Goal: Transaction & Acquisition: Purchase product/service

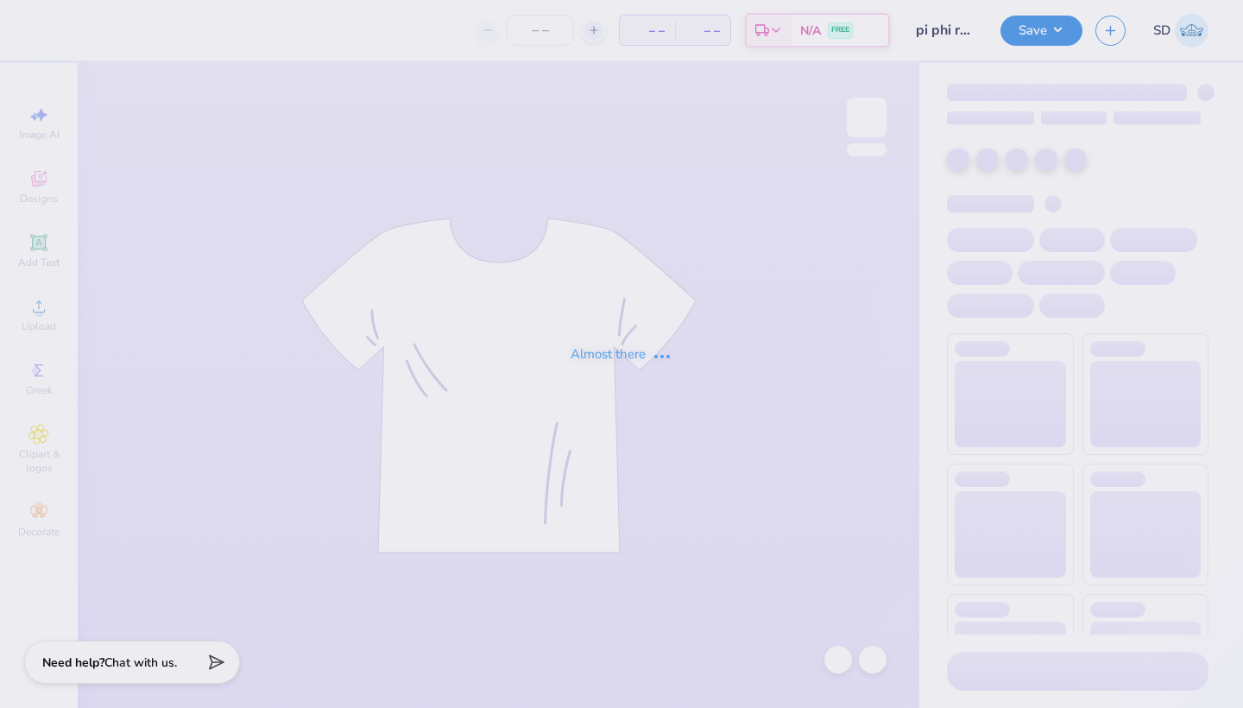
type input "72"
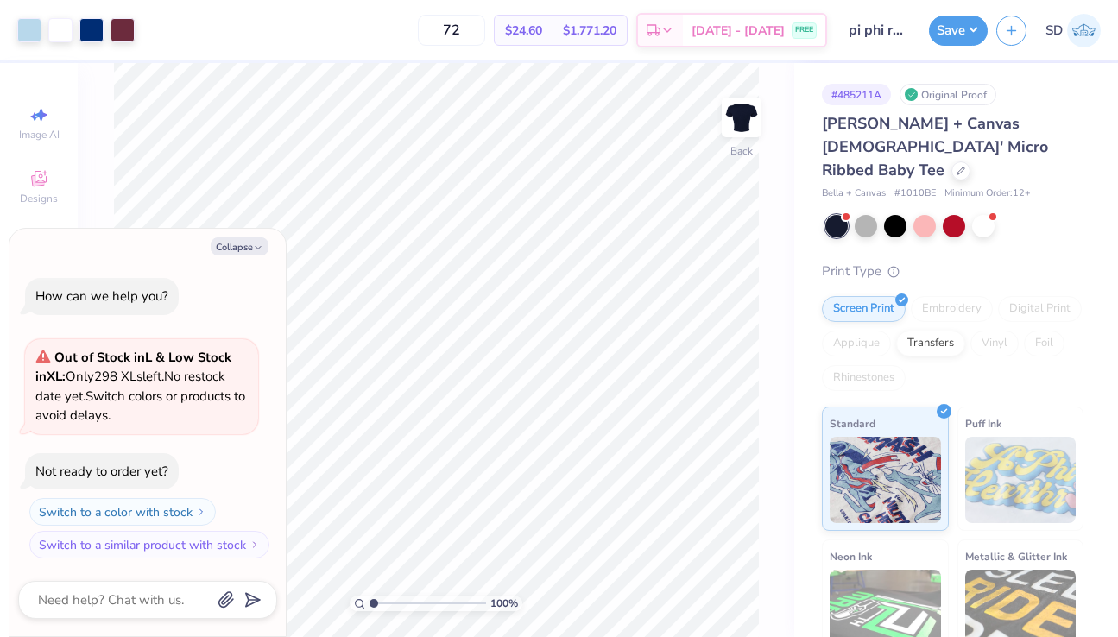
type textarea "x"
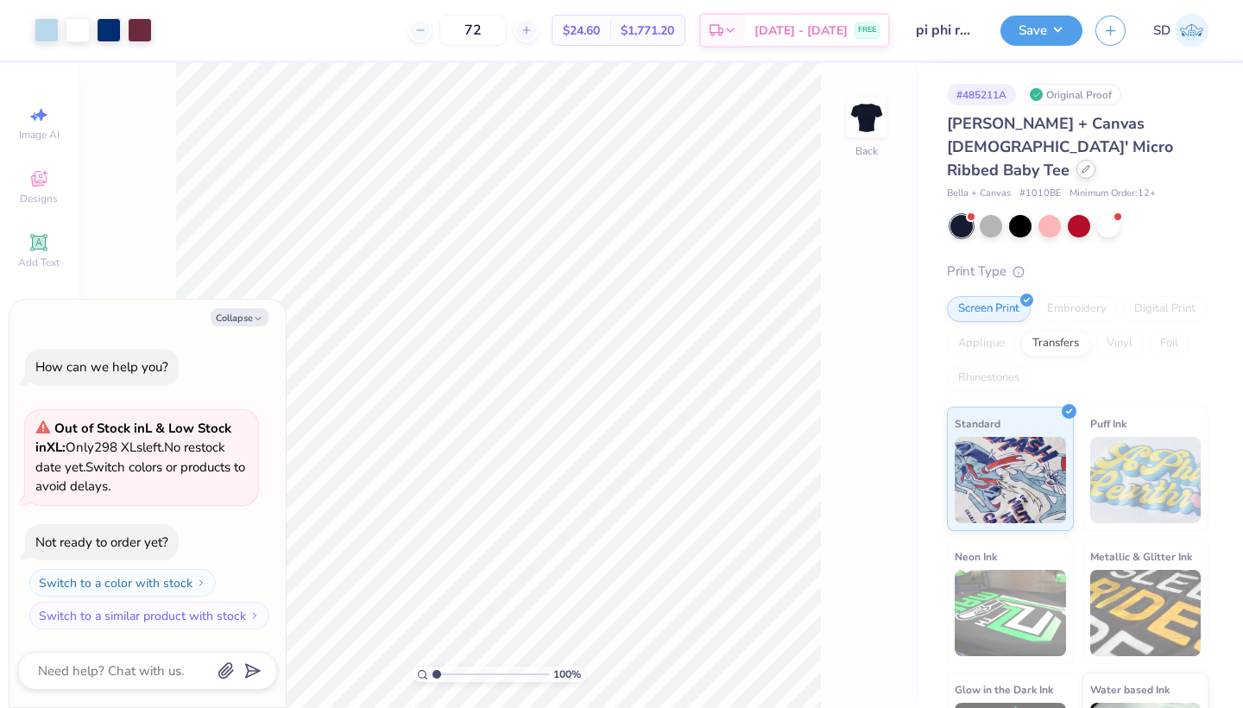
click at [1077, 160] on div at bounding box center [1086, 169] width 19 height 19
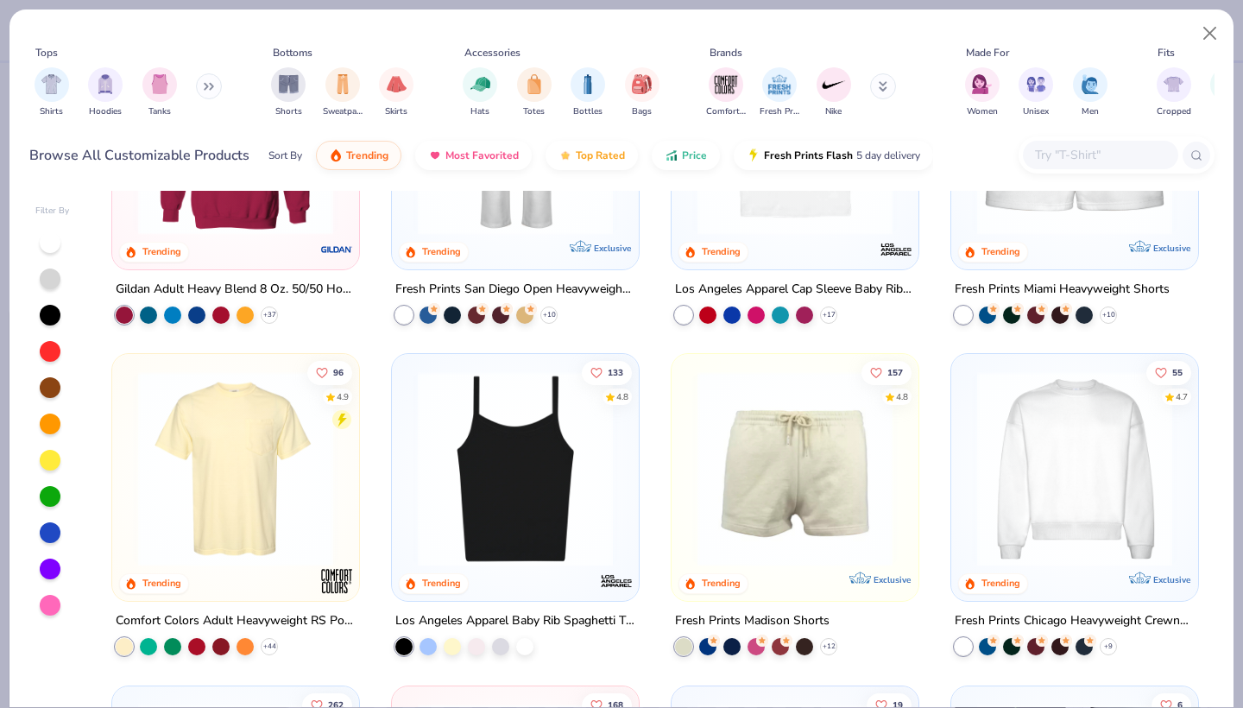
scroll to position [576, 0]
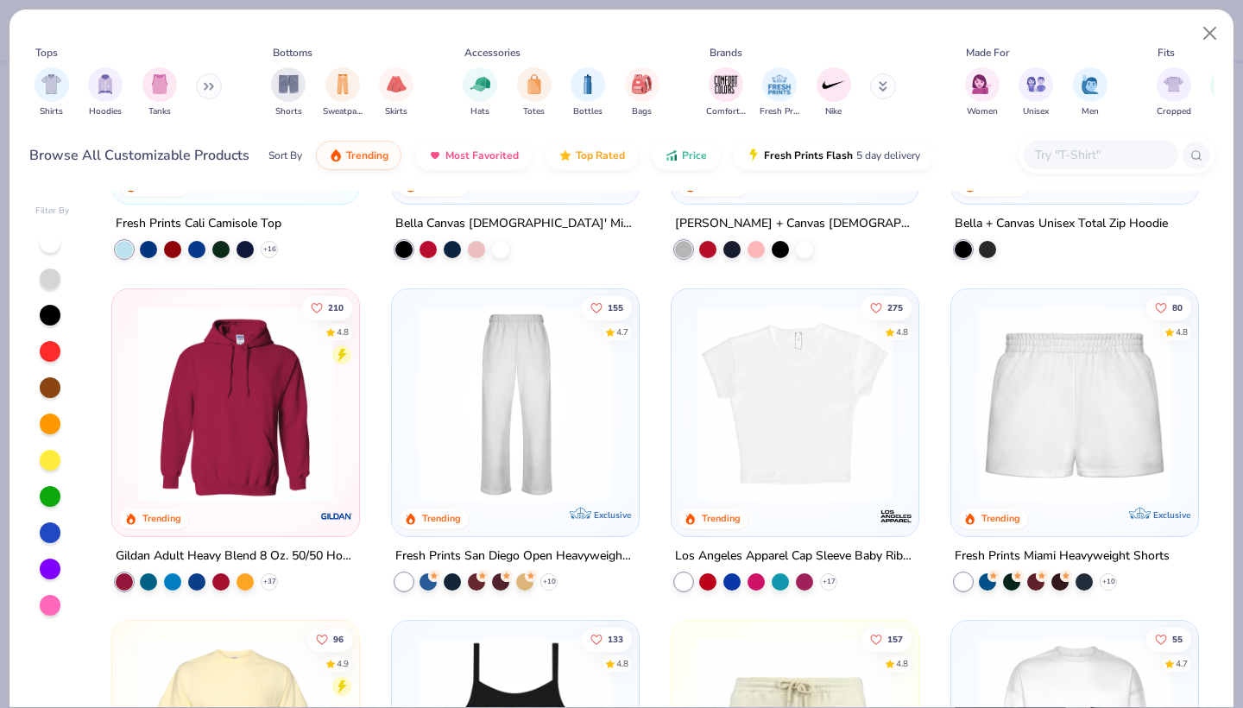
click at [779, 413] on img at bounding box center [795, 403] width 212 height 195
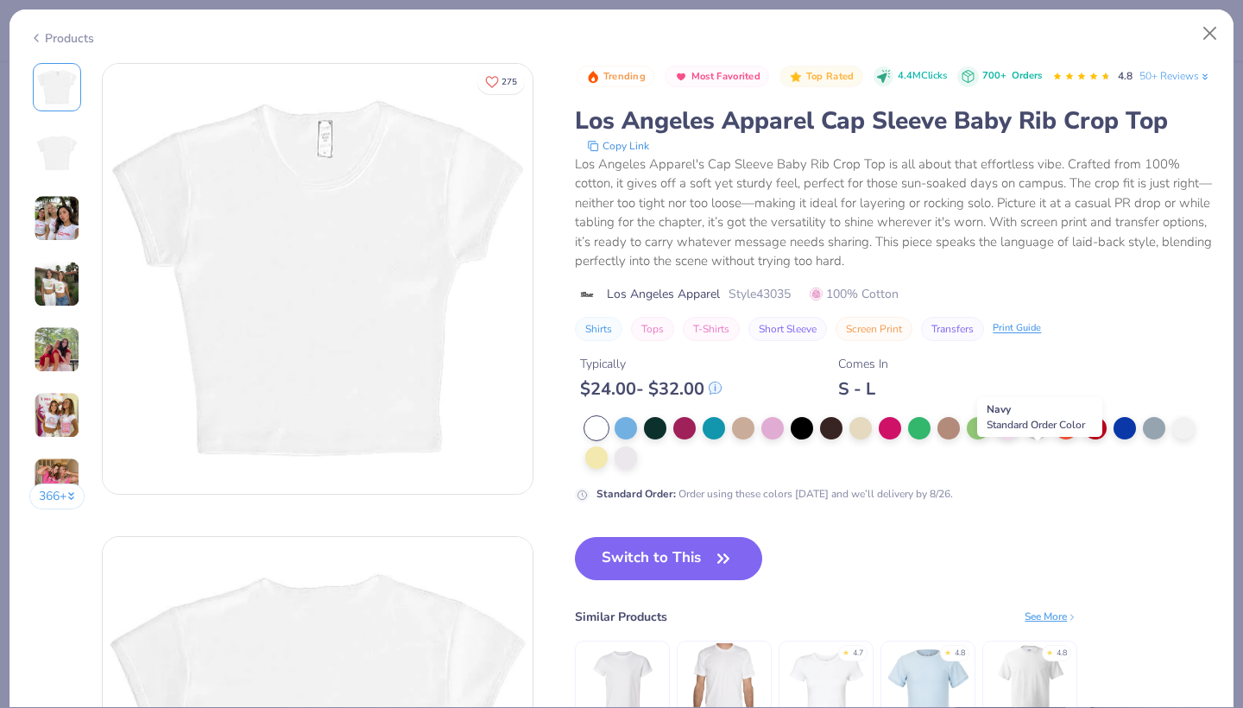
click at [1030, 438] on div at bounding box center [1037, 426] width 22 height 22
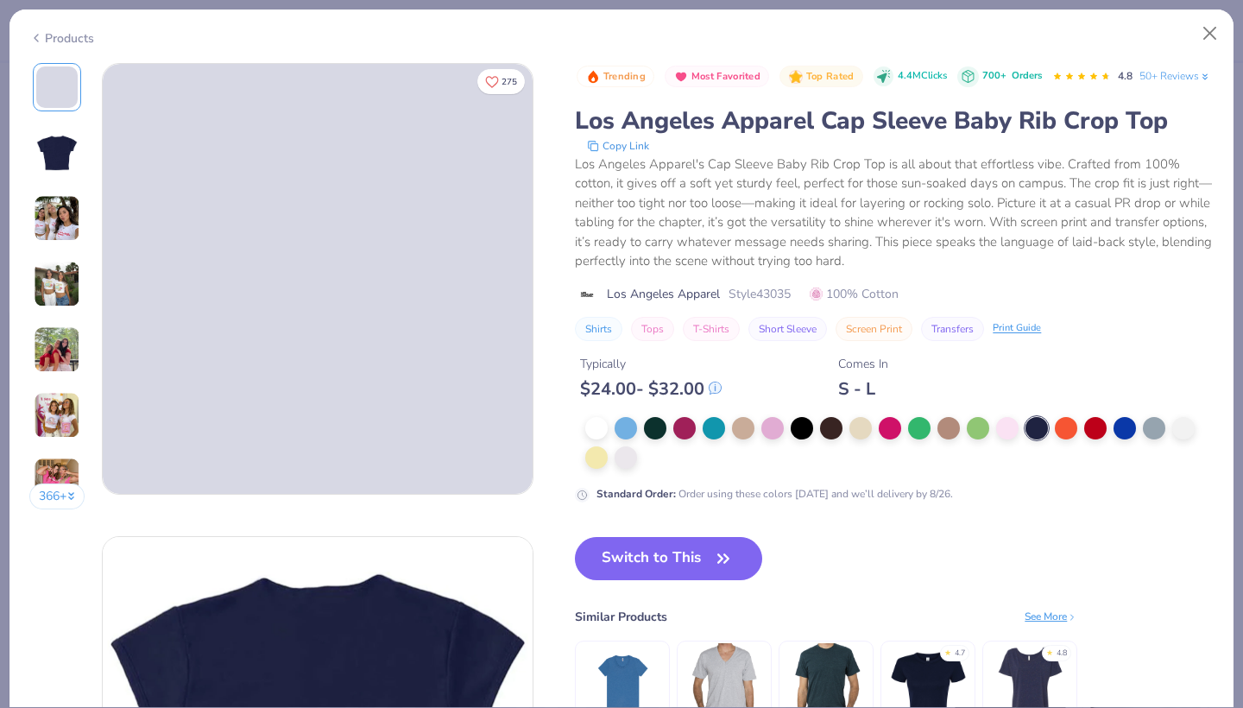
click at [719, 541] on div "Trending Most Favorited Top Rated 4.4M Clicks 700+ Orders 4.8 50+ Reviews Los A…" at bounding box center [894, 416] width 639 height 707
click at [711, 571] on span "button" at bounding box center [723, 559] width 24 height 24
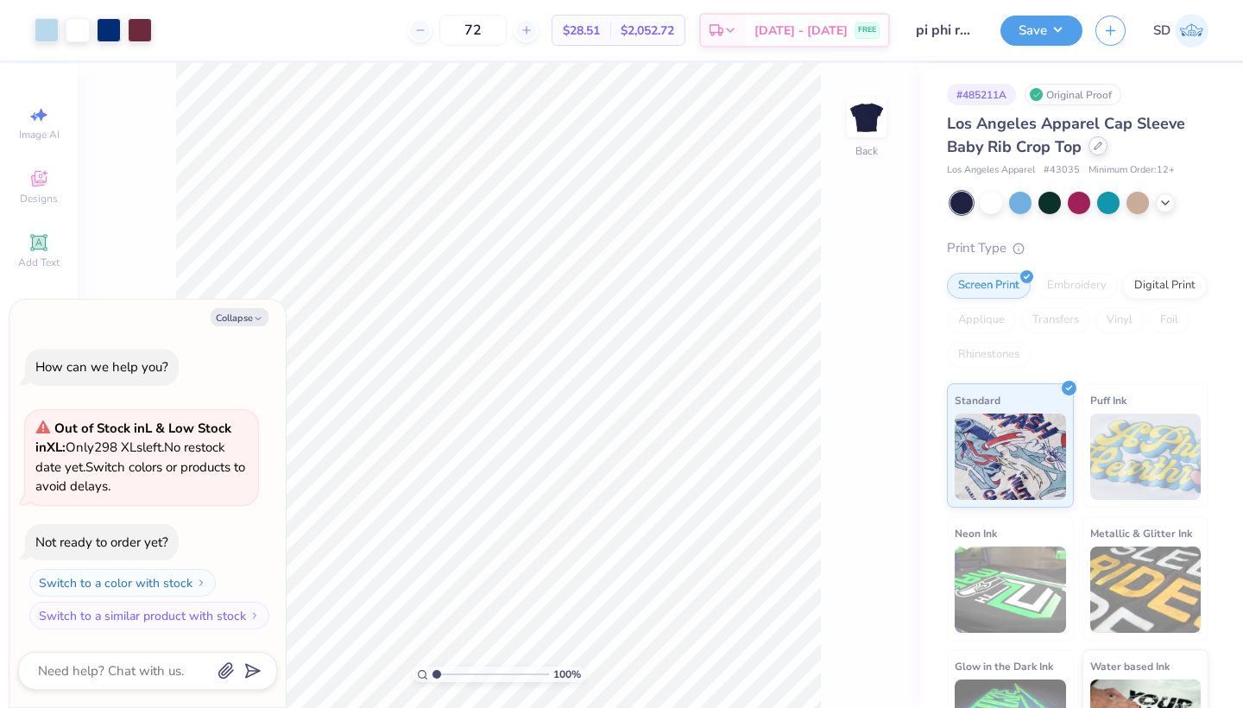
click at [1097, 146] on icon at bounding box center [1098, 145] width 7 height 7
type textarea "x"
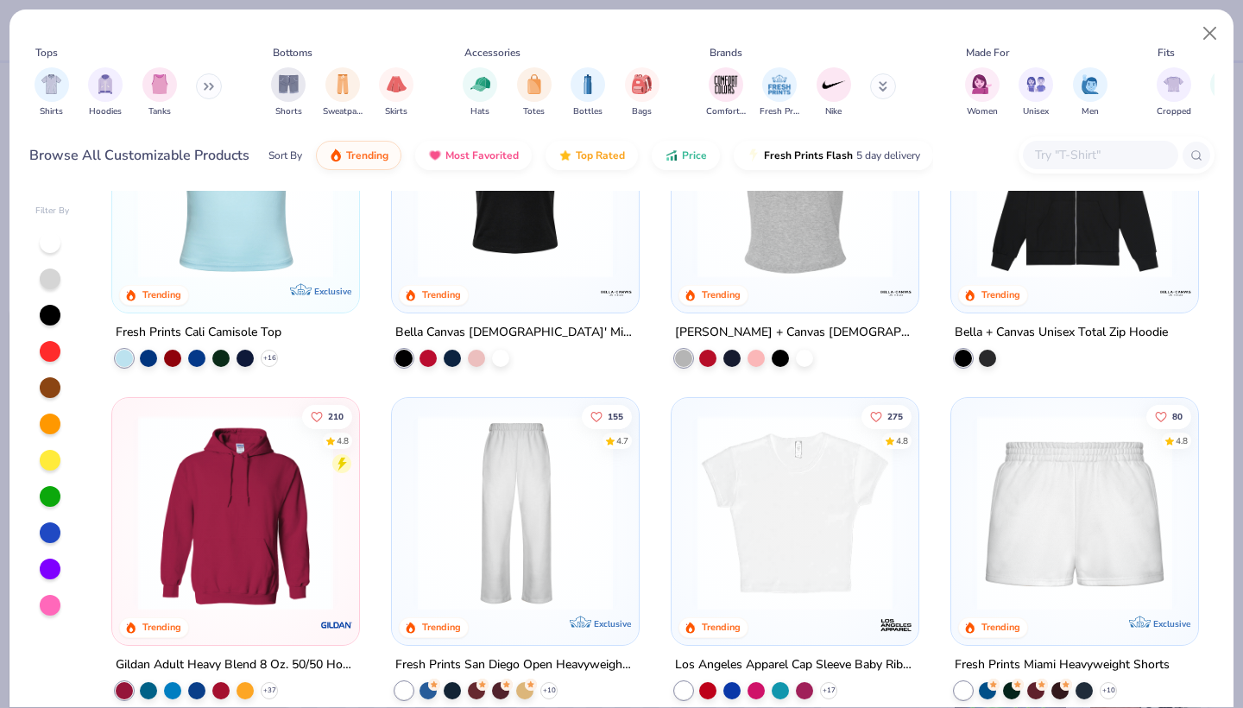
scroll to position [585, 0]
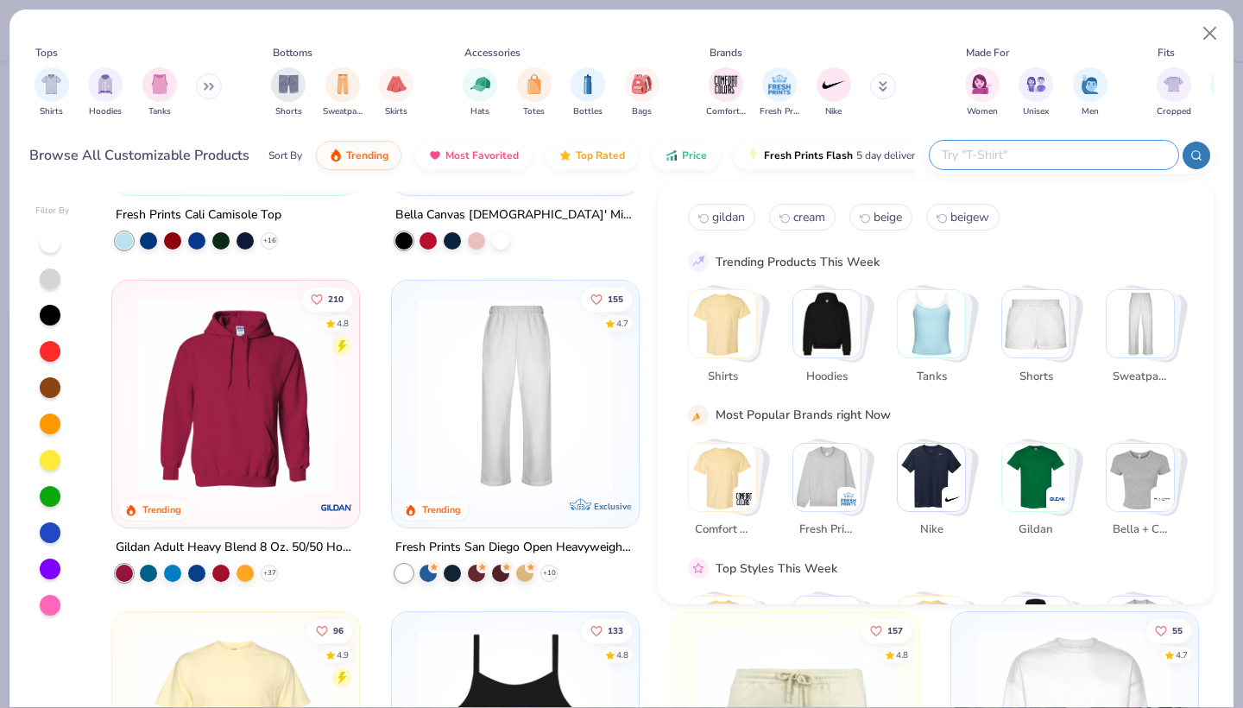
click at [1081, 147] on input "text" at bounding box center [1053, 155] width 226 height 20
type input "baby tee"
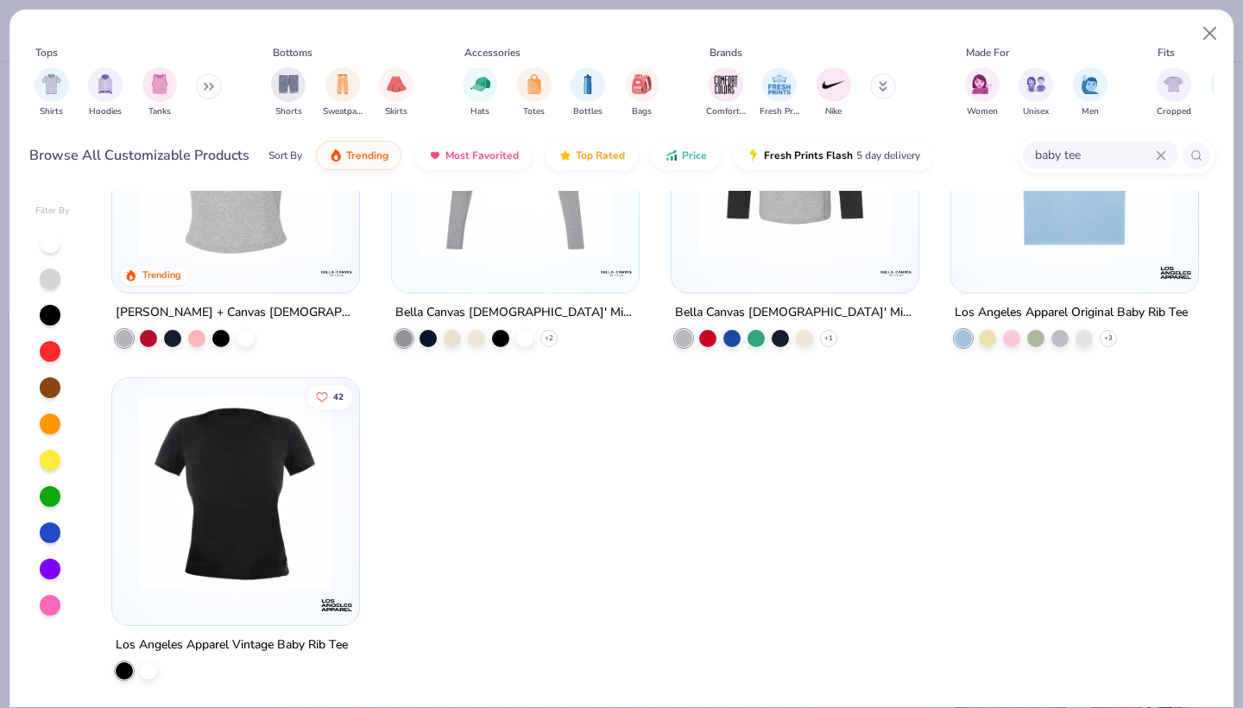
scroll to position [154, 0]
click at [204, 542] on img at bounding box center [236, 493] width 212 height 195
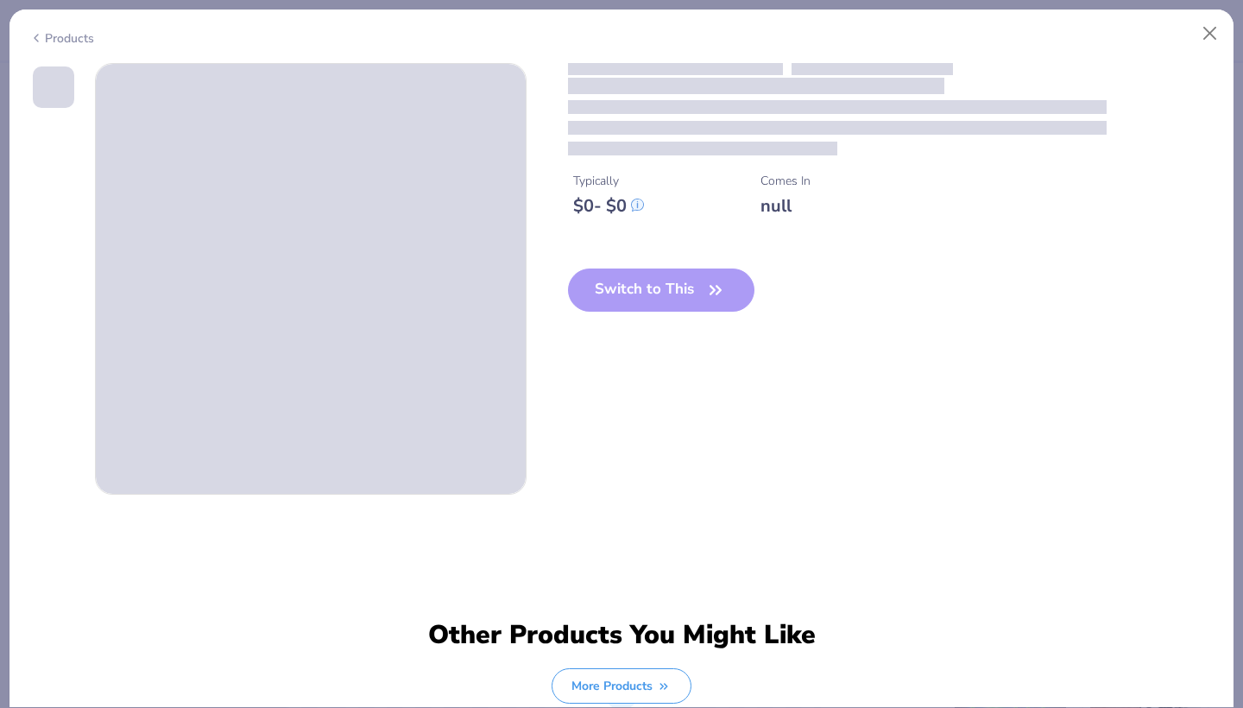
type textarea "x"
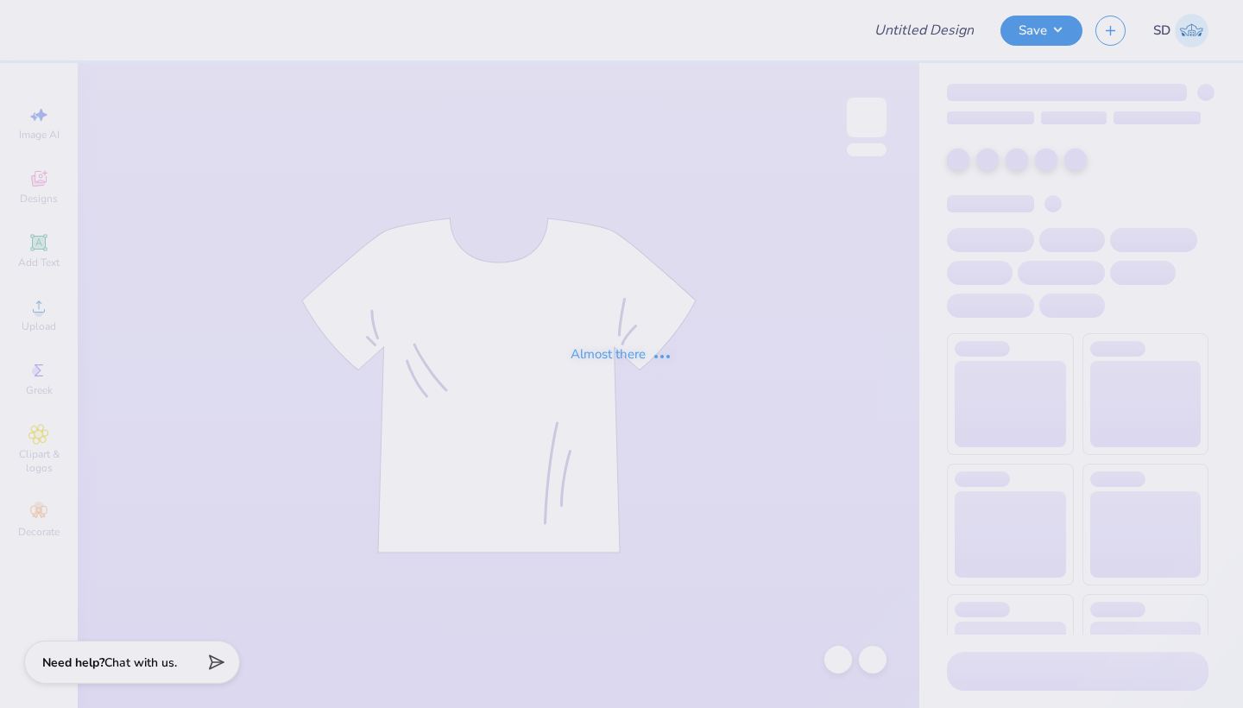
type input "pi phi rec option 3"
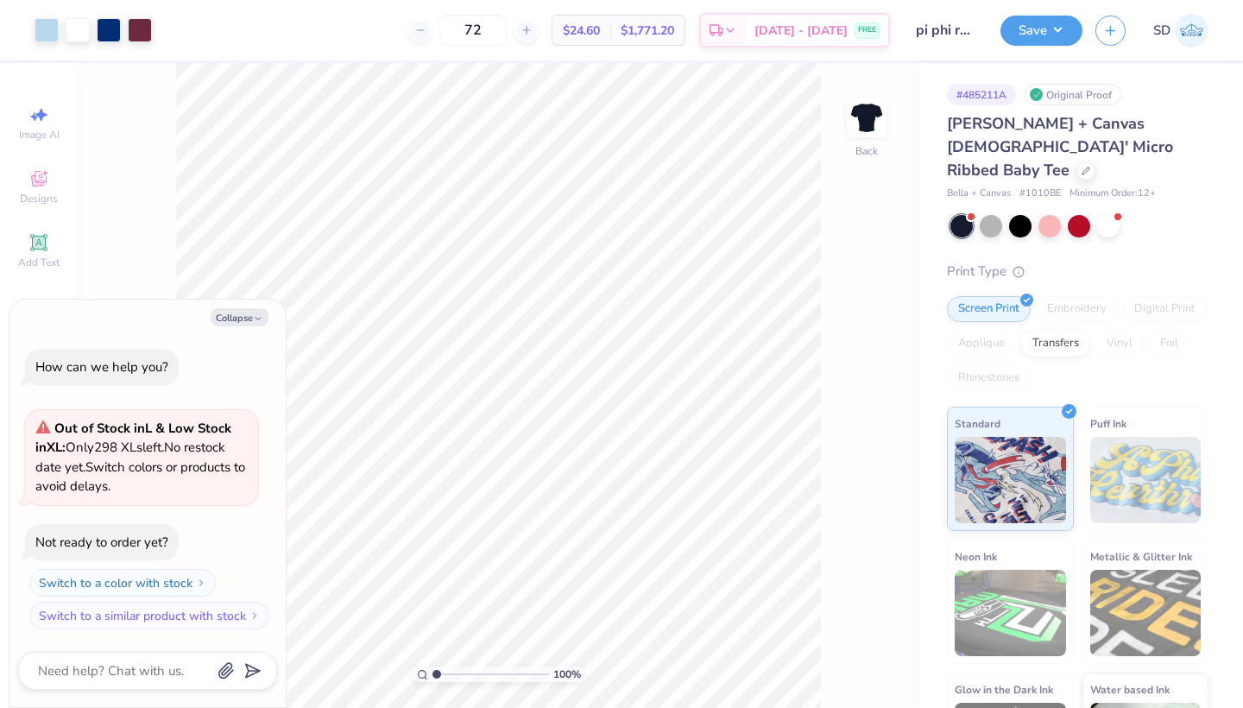
click at [1042, 160] on div "Bella + Canvas [DEMOGRAPHIC_DATA]' Micro Ribbed Baby Tee Bella + Canvas # 1010B…" at bounding box center [1078, 156] width 262 height 89
click at [1077, 160] on div at bounding box center [1086, 169] width 19 height 19
type textarea "x"
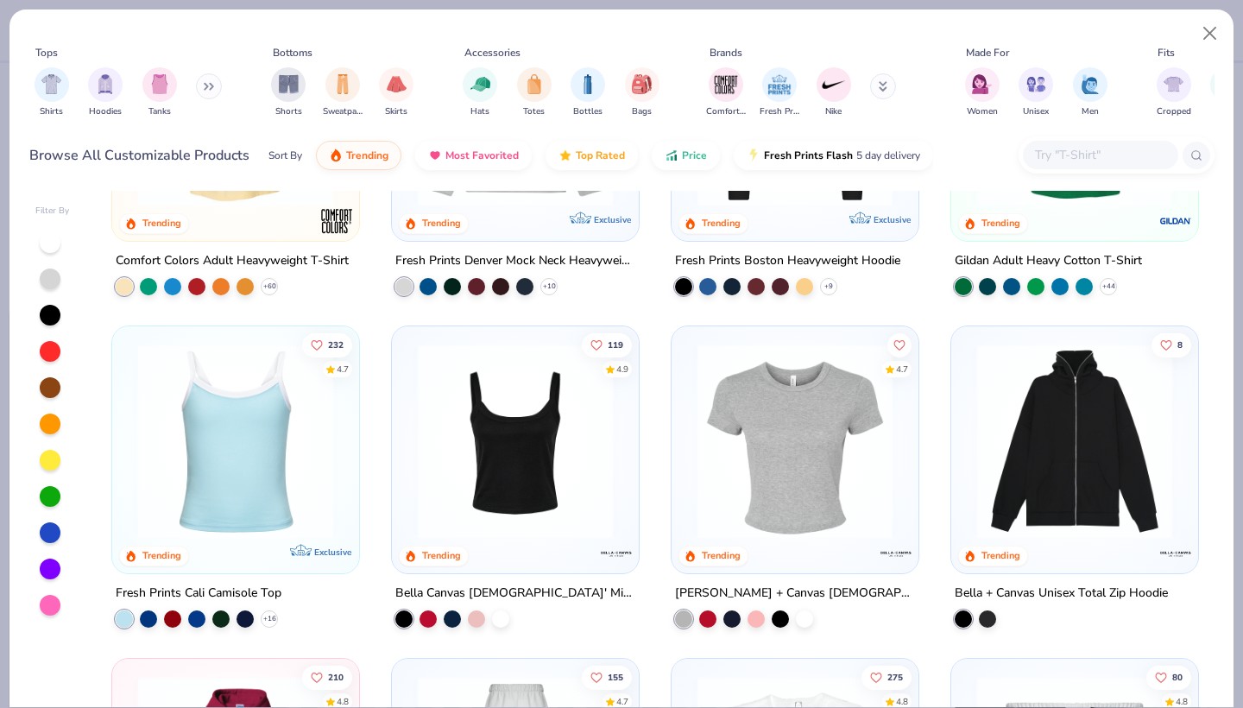
scroll to position [221, 0]
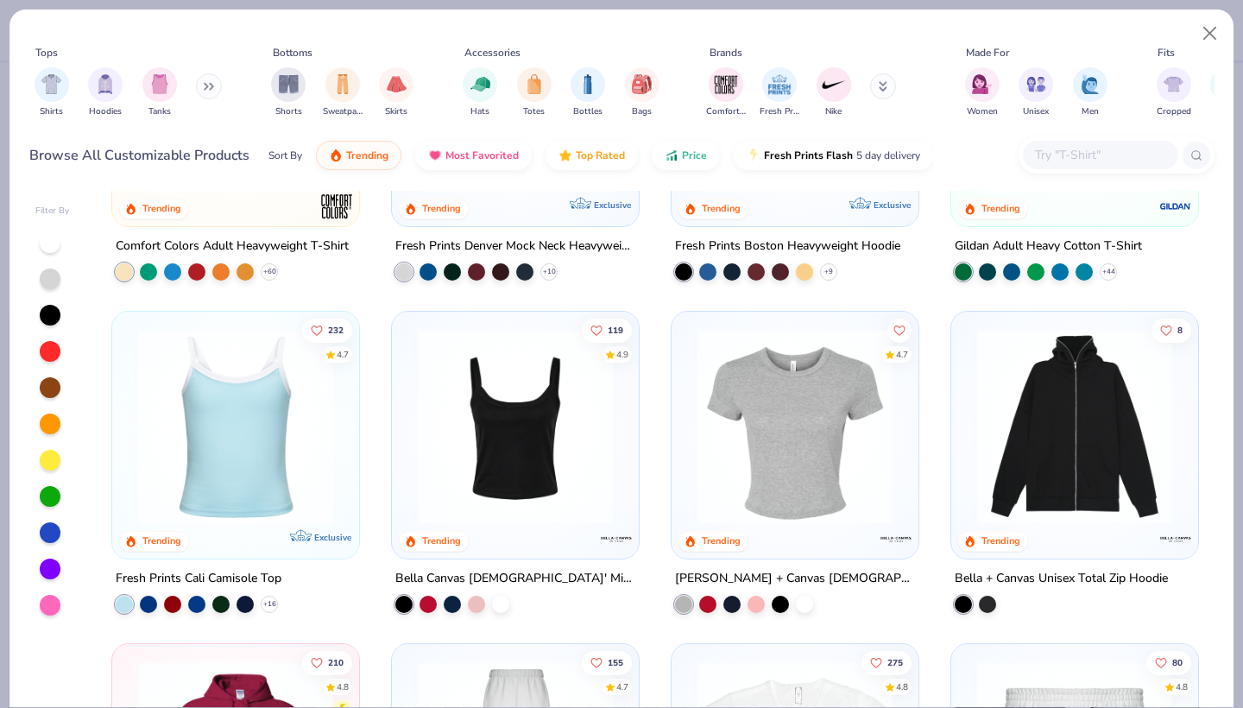
click at [1058, 160] on input "text" at bounding box center [1100, 155] width 133 height 20
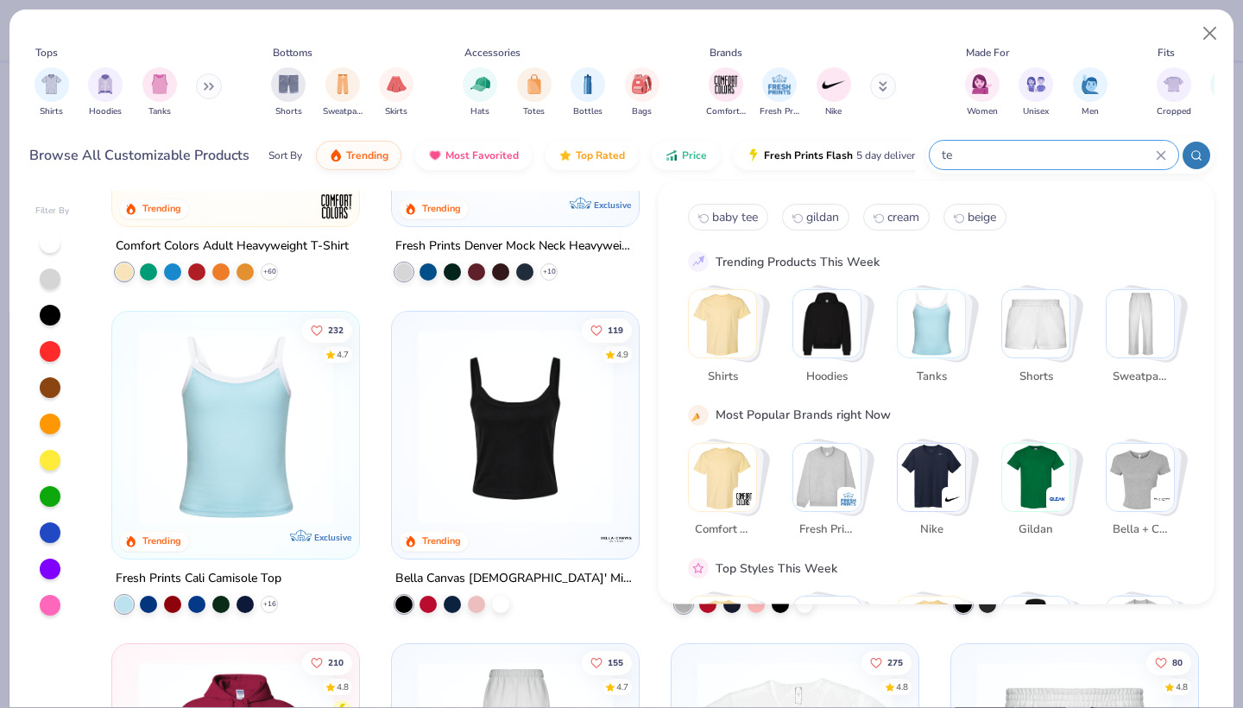
type input "tee"
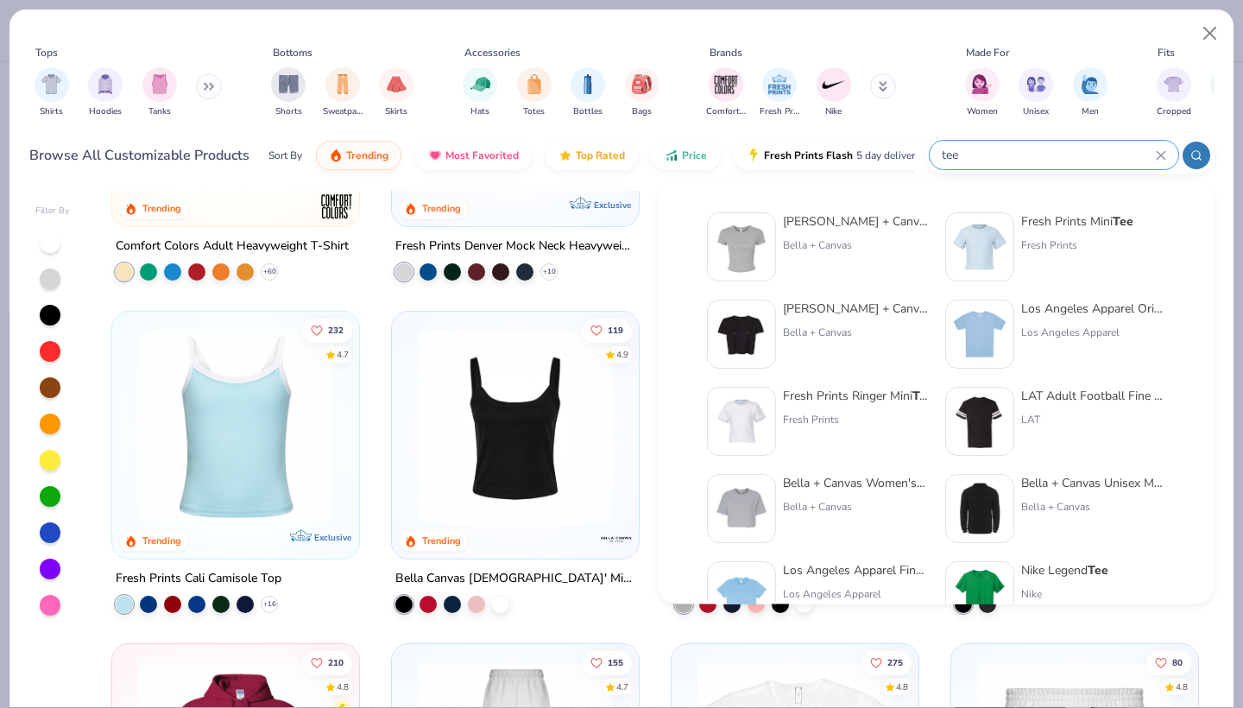
click at [1159, 159] on icon at bounding box center [1161, 155] width 10 height 10
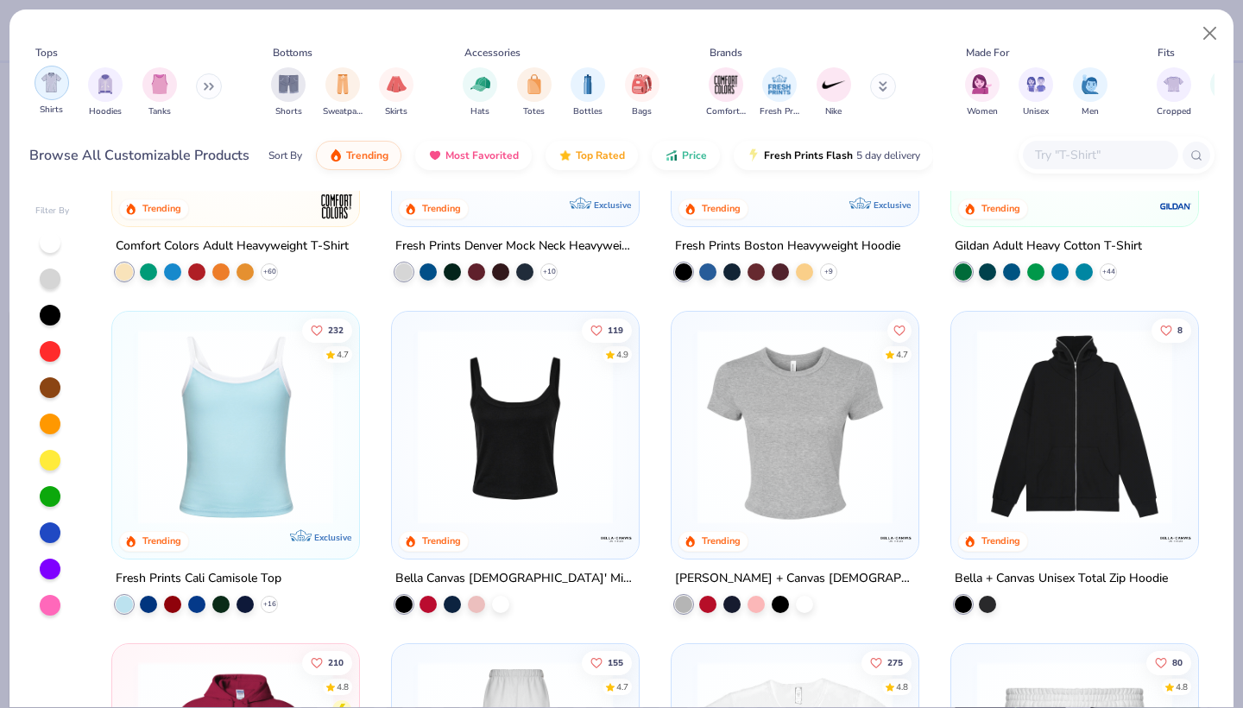
click at [51, 84] on img "filter for Shirts" at bounding box center [51, 83] width 20 height 20
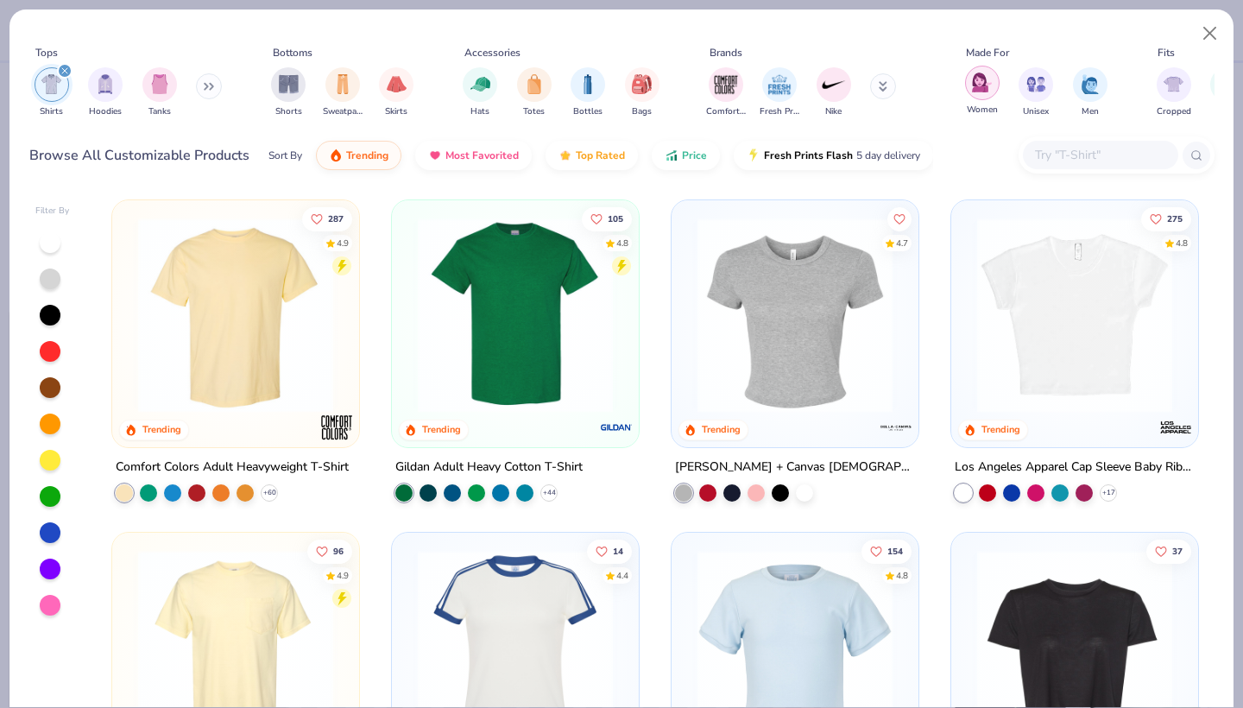
click at [977, 85] on img "filter for Women" at bounding box center [982, 83] width 20 height 20
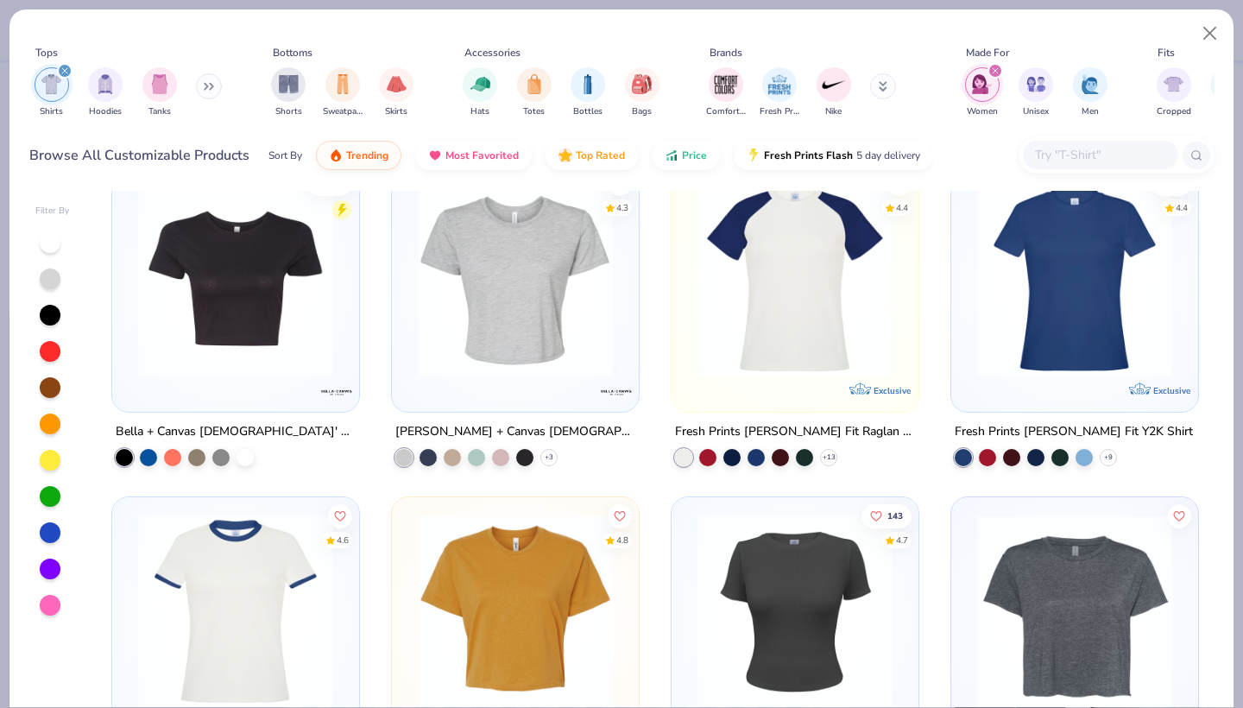
scroll to position [339, 0]
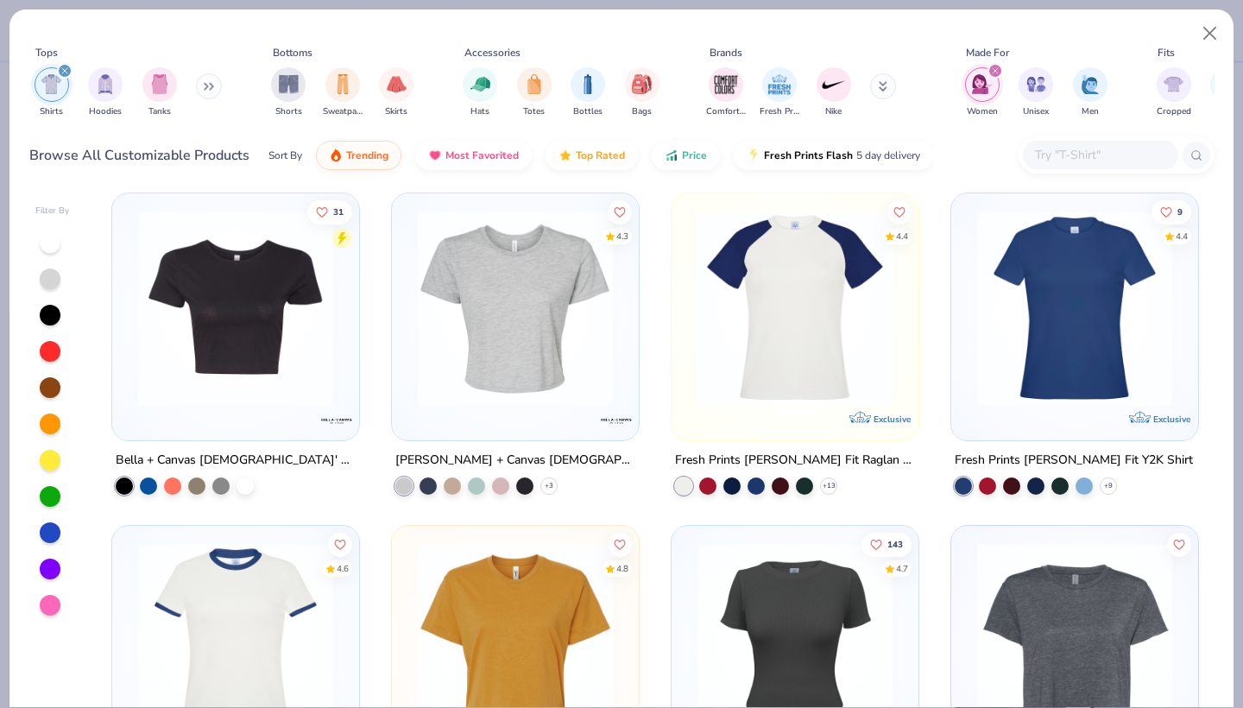
click at [205, 344] on img at bounding box center [236, 308] width 212 height 195
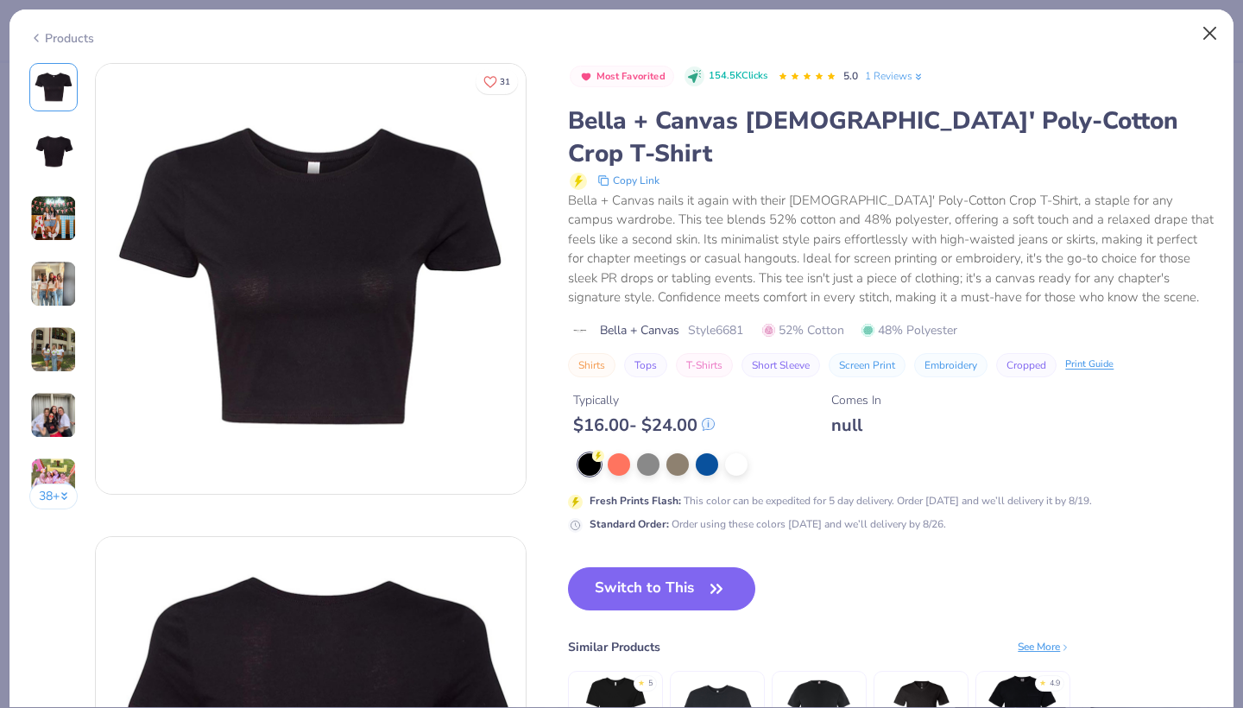
click at [1208, 35] on button "Close" at bounding box center [1210, 33] width 33 height 33
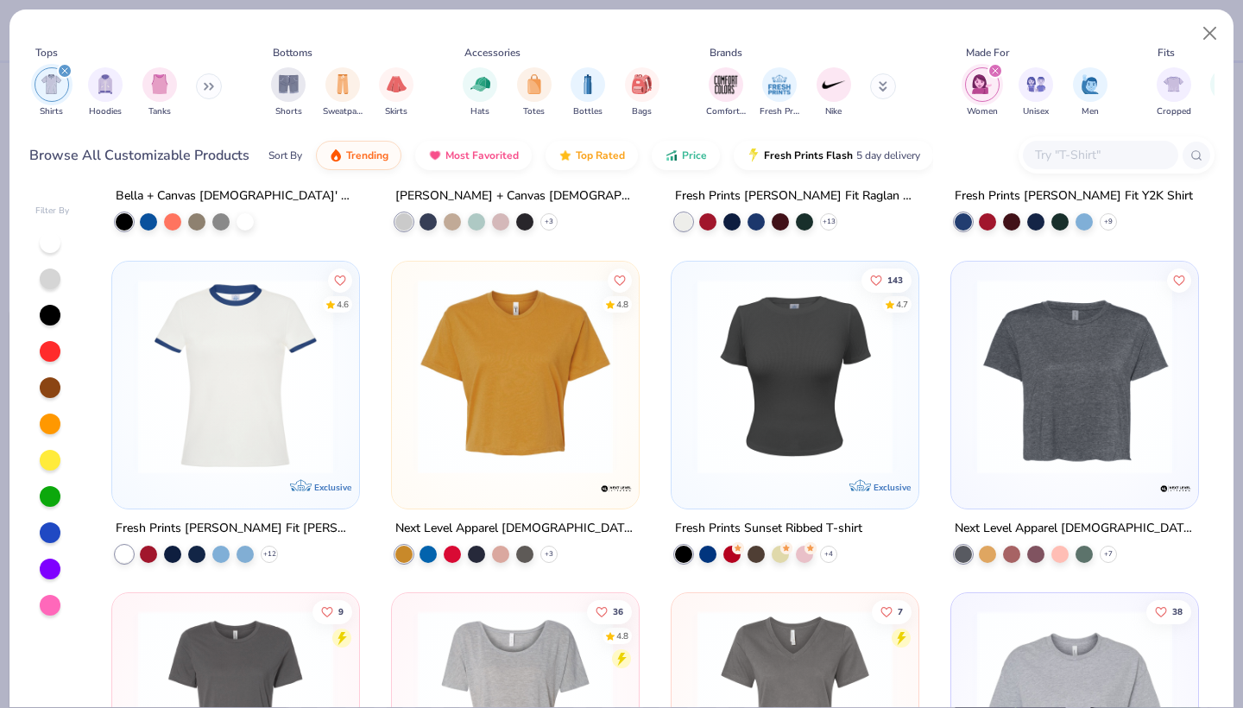
scroll to position [605, 0]
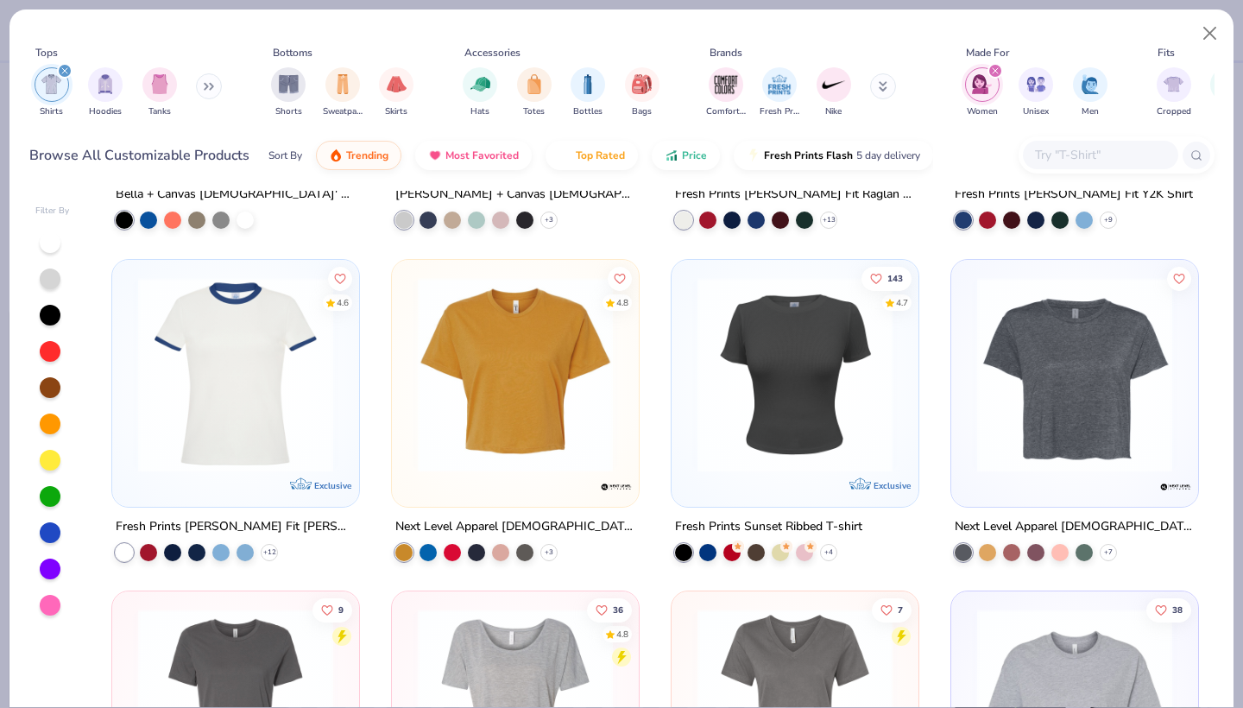
click at [738, 365] on img at bounding box center [795, 373] width 212 height 195
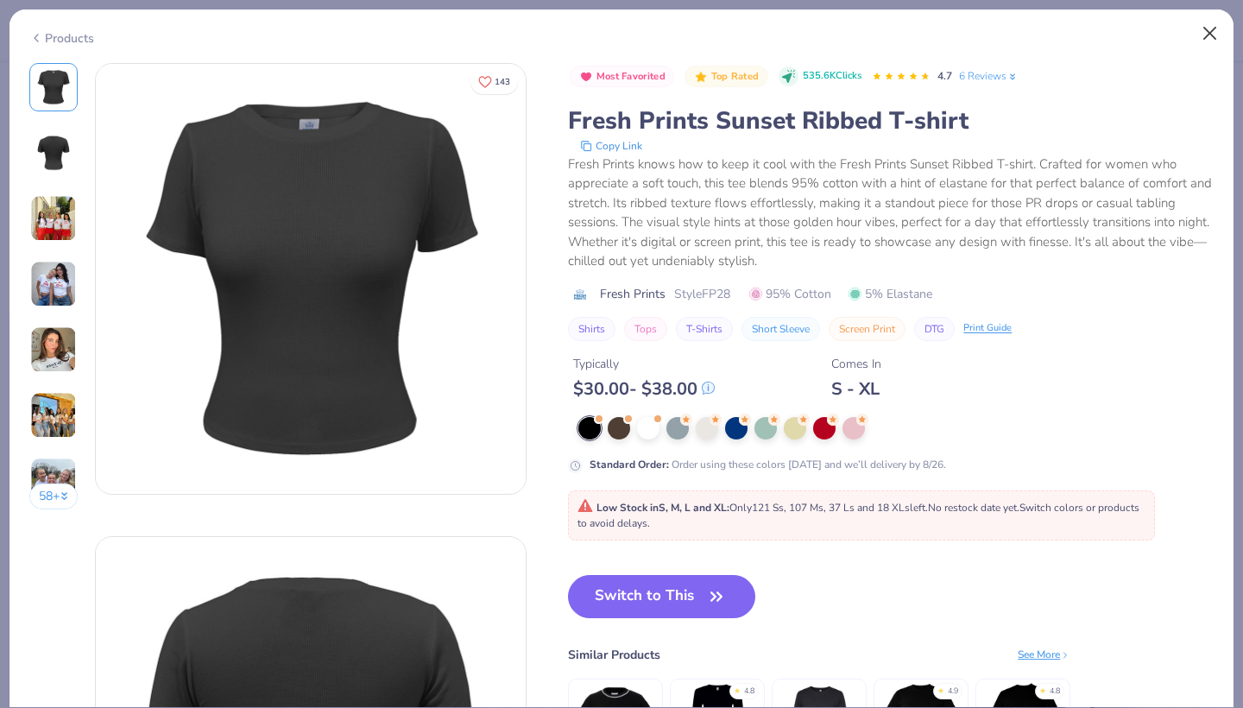
click at [1210, 32] on button "Close" at bounding box center [1210, 33] width 33 height 33
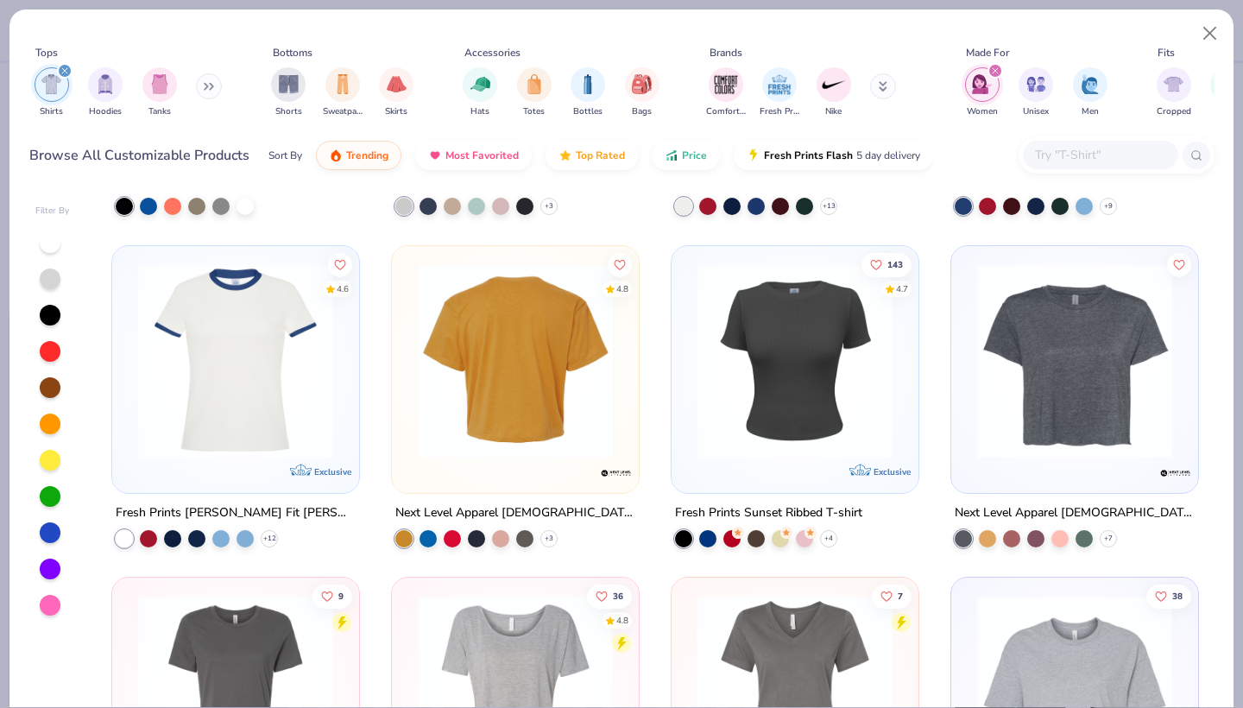
scroll to position [674, 0]
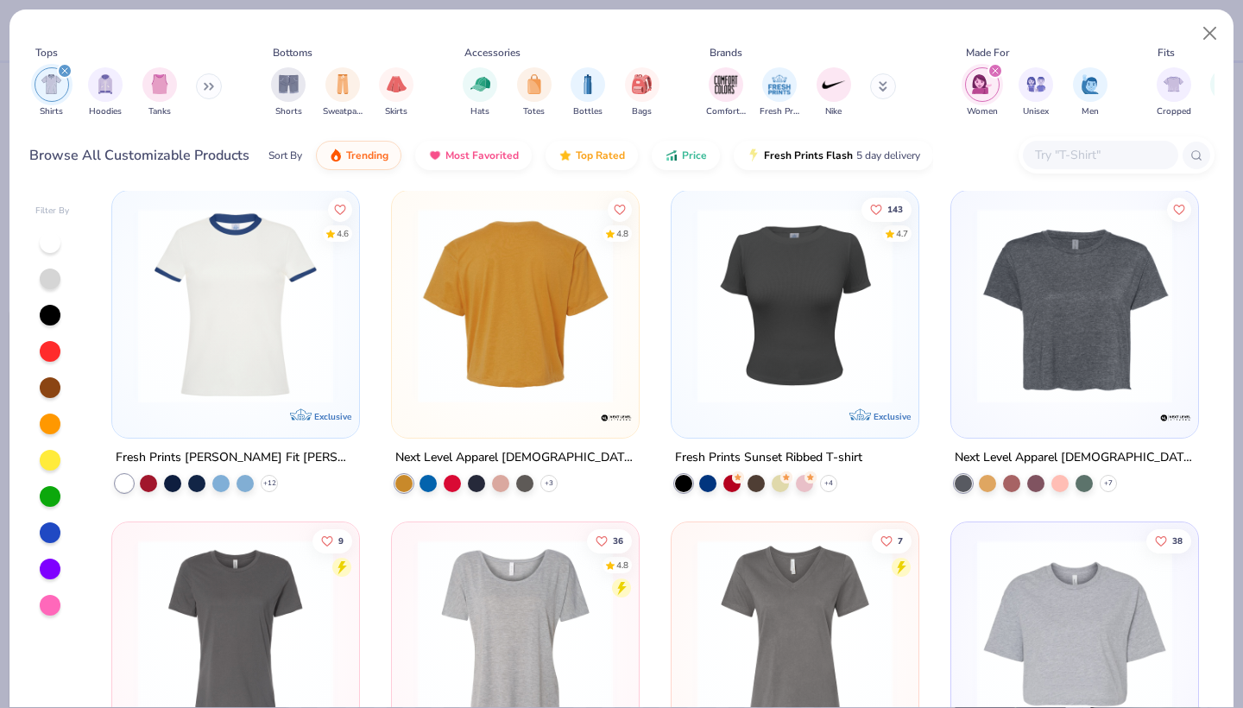
click at [164, 375] on img at bounding box center [236, 304] width 212 height 195
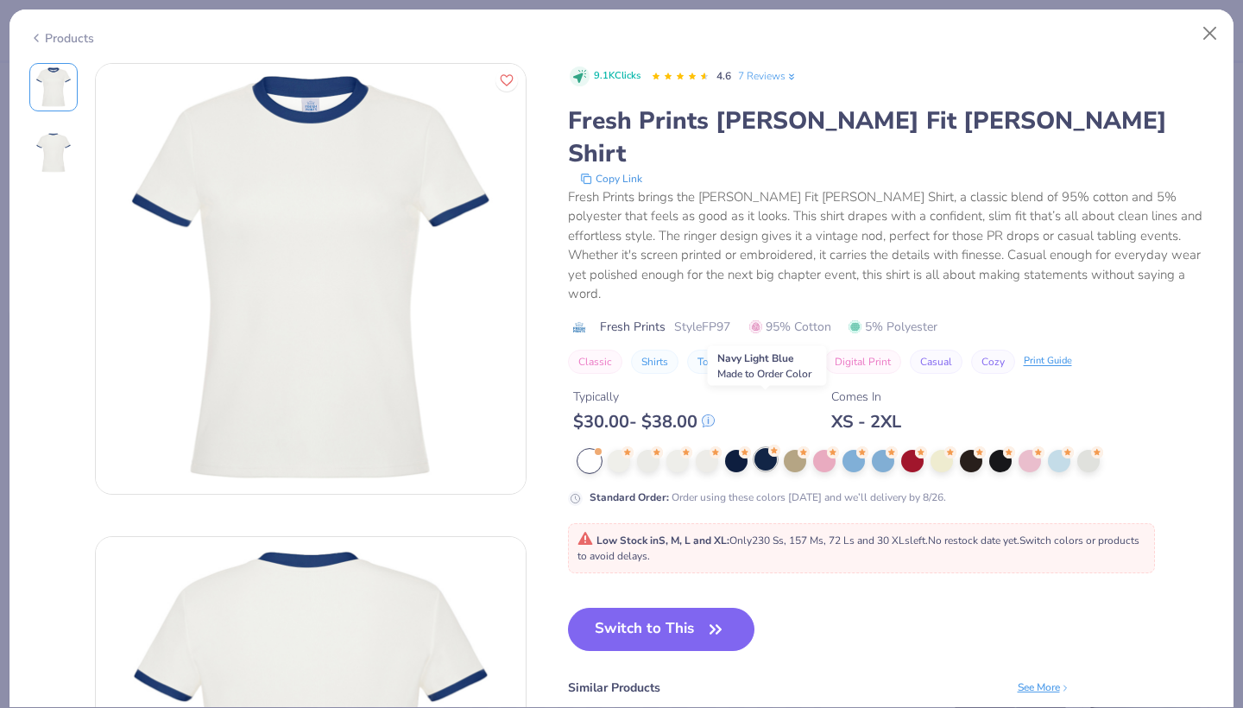
click at [765, 448] on div at bounding box center [766, 459] width 22 height 22
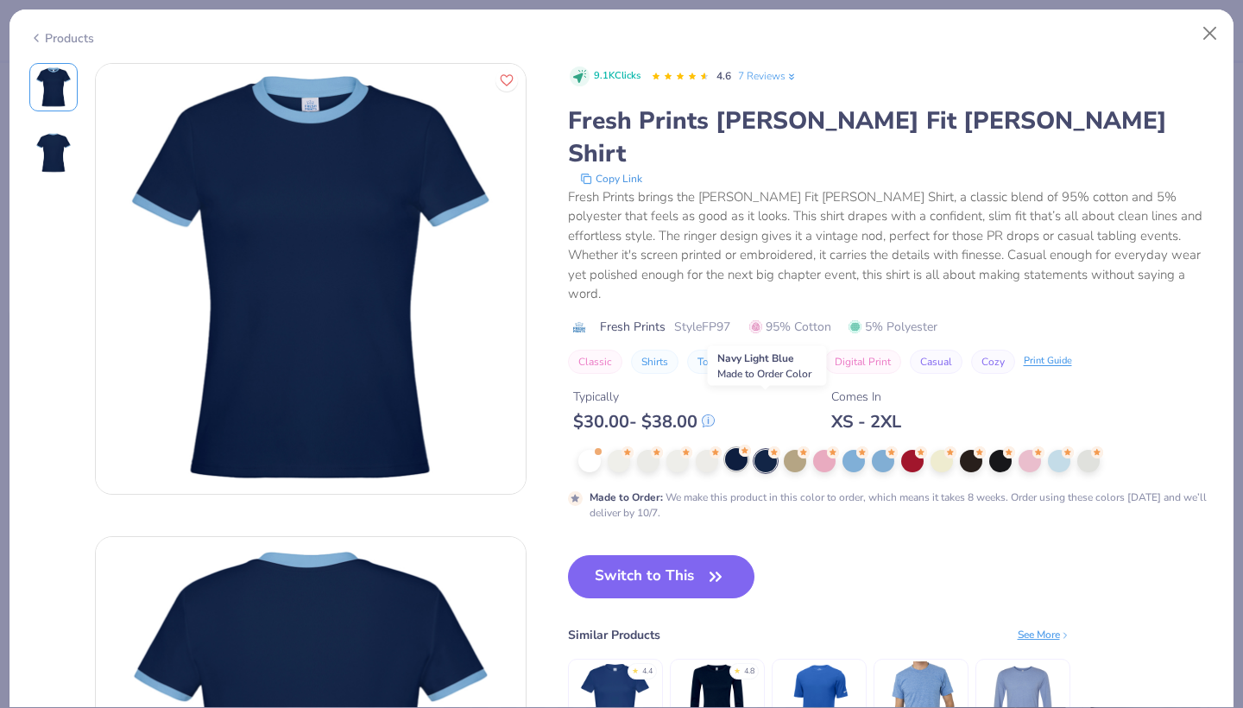
click at [746, 448] on div at bounding box center [736, 459] width 22 height 22
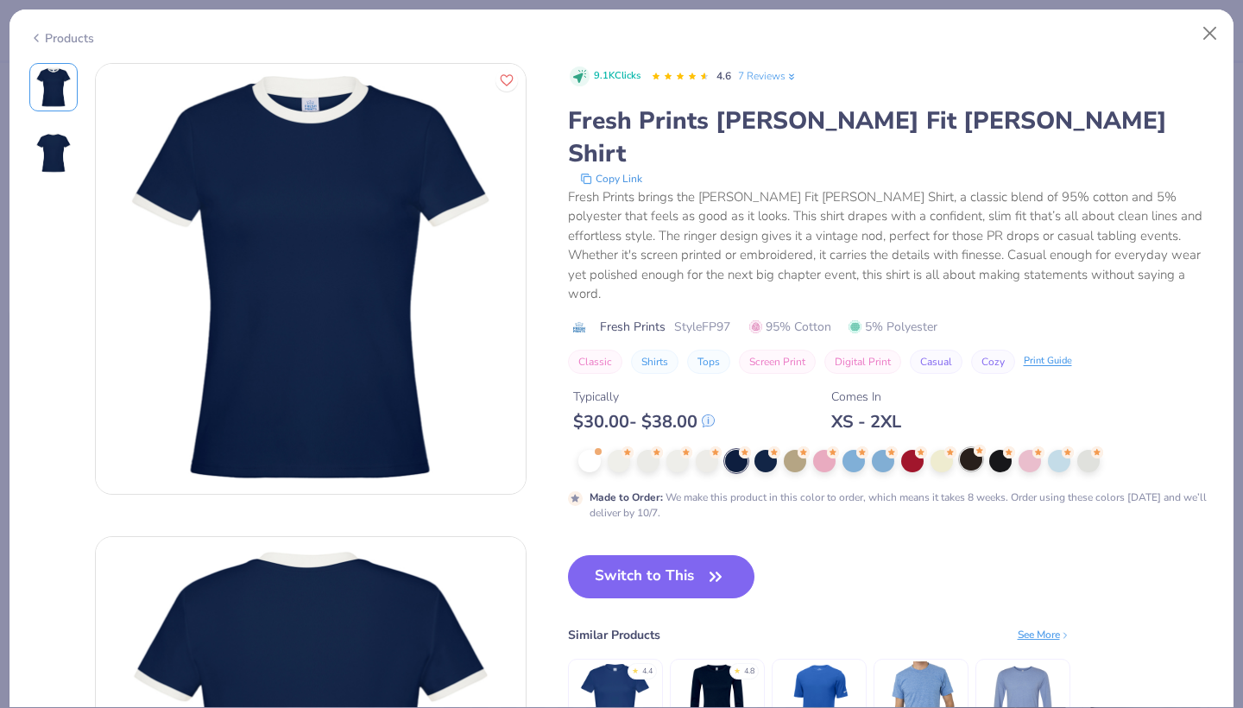
click at [962, 448] on div at bounding box center [971, 459] width 22 height 22
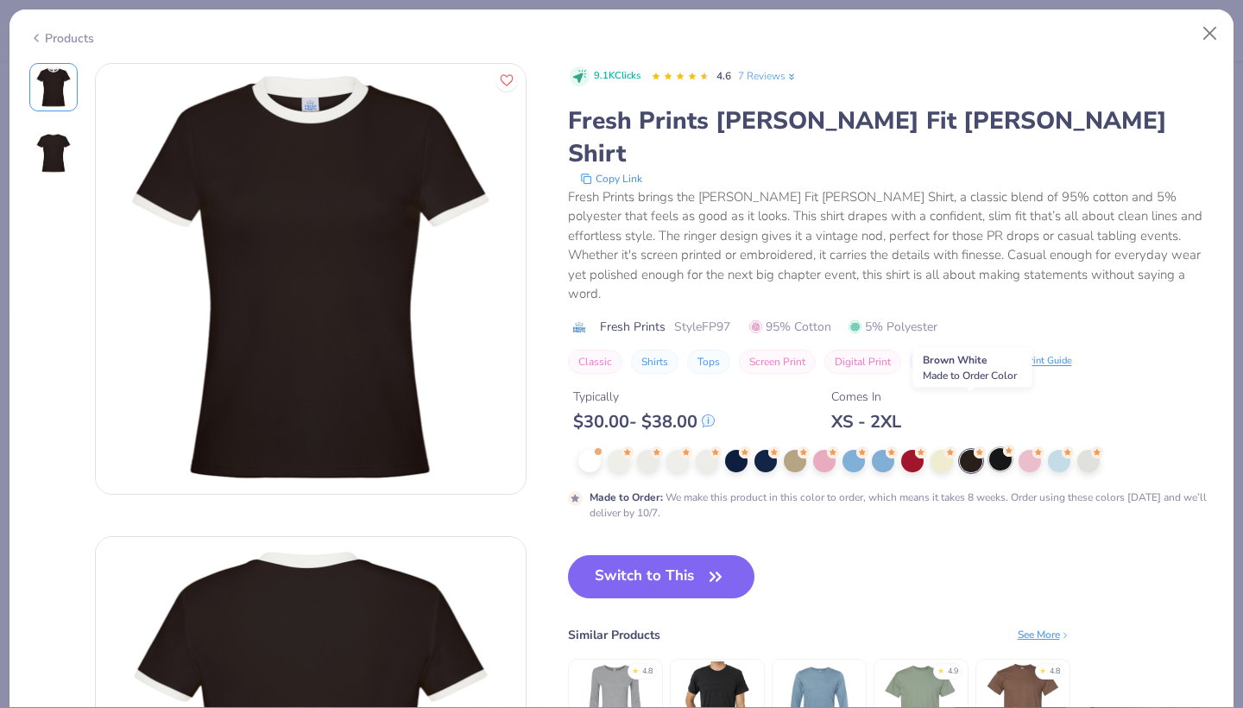
click at [1002, 448] on div at bounding box center [1000, 459] width 22 height 22
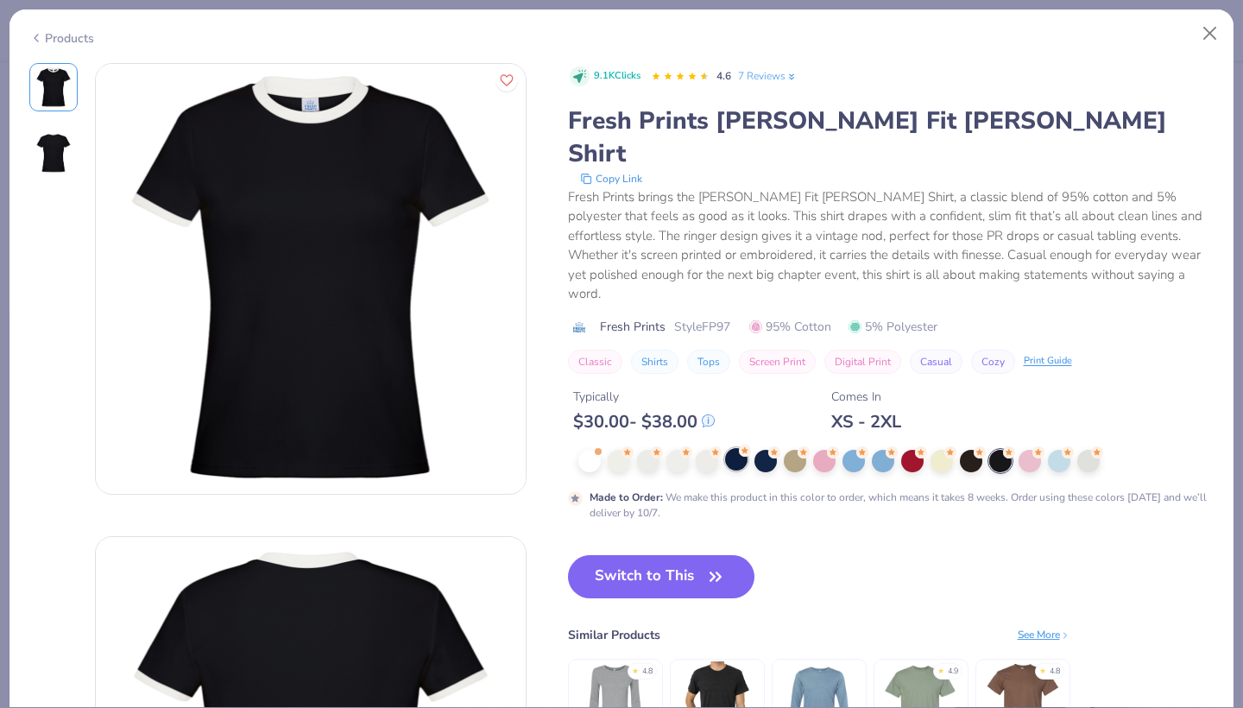
click at [736, 448] on div at bounding box center [736, 459] width 22 height 22
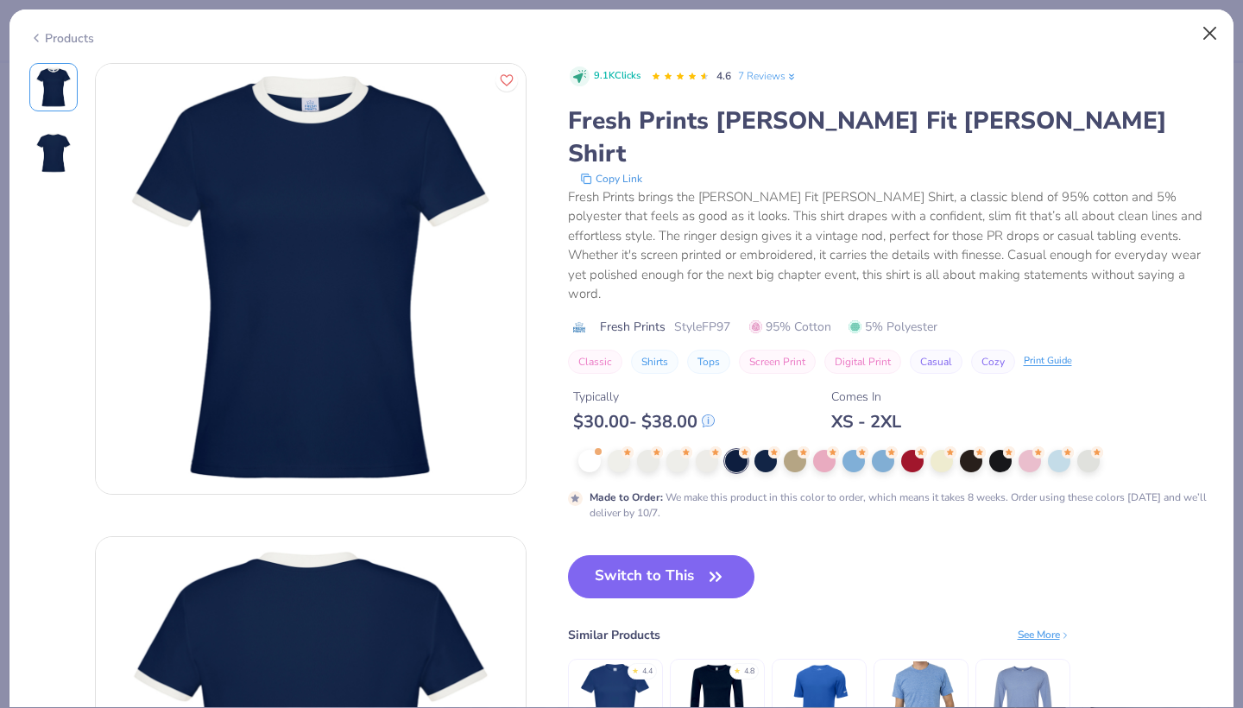
click at [1198, 27] on button "Close" at bounding box center [1210, 33] width 33 height 33
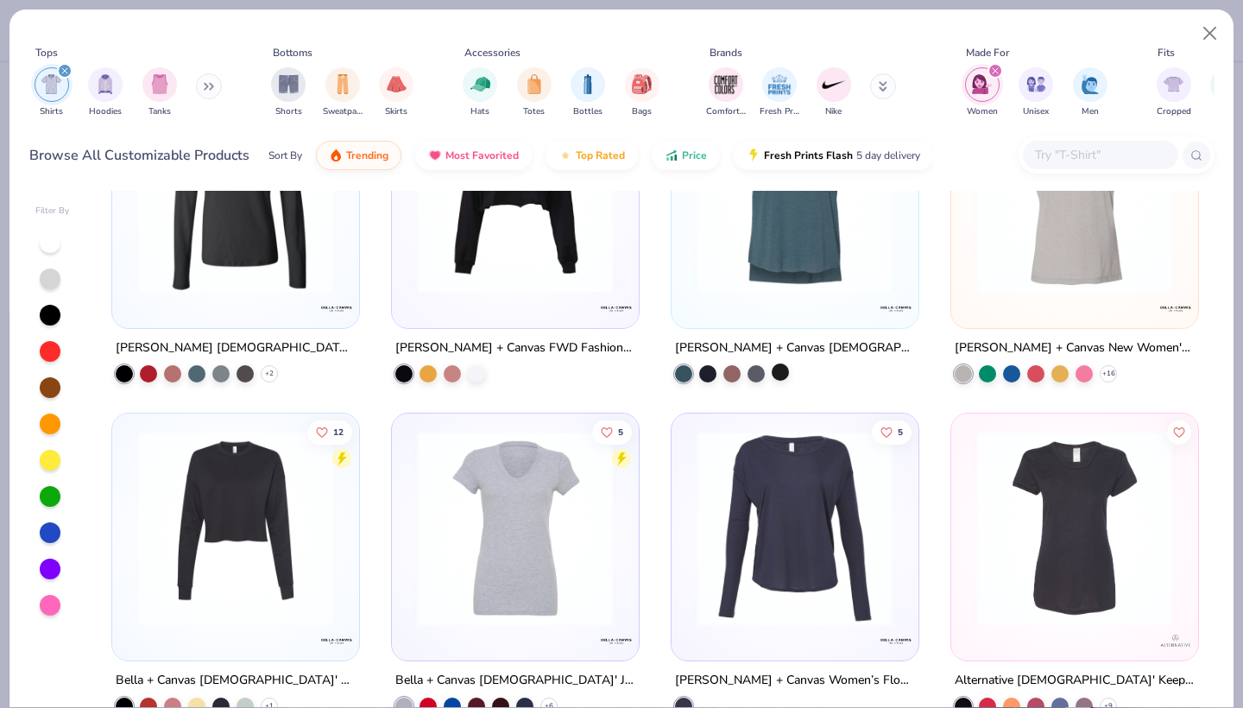
scroll to position [3785, 0]
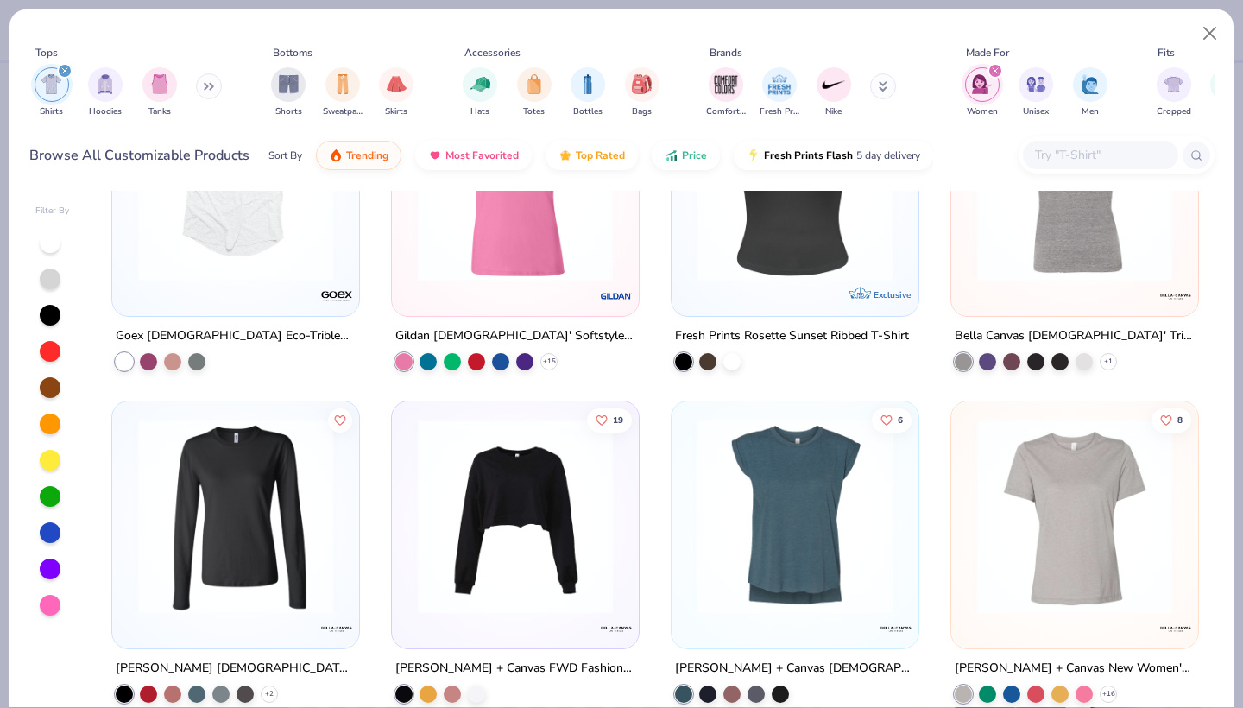
click at [776, 196] on img at bounding box center [795, 183] width 212 height 195
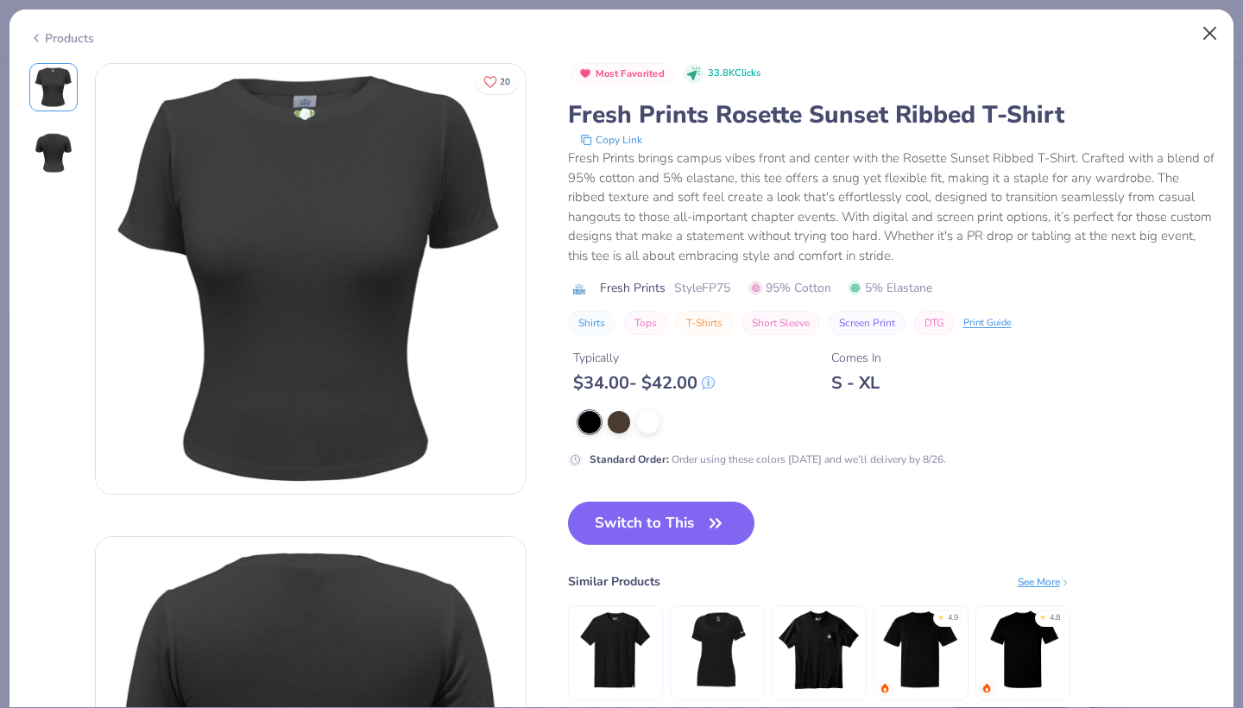
click at [1209, 34] on button "Close" at bounding box center [1210, 33] width 33 height 33
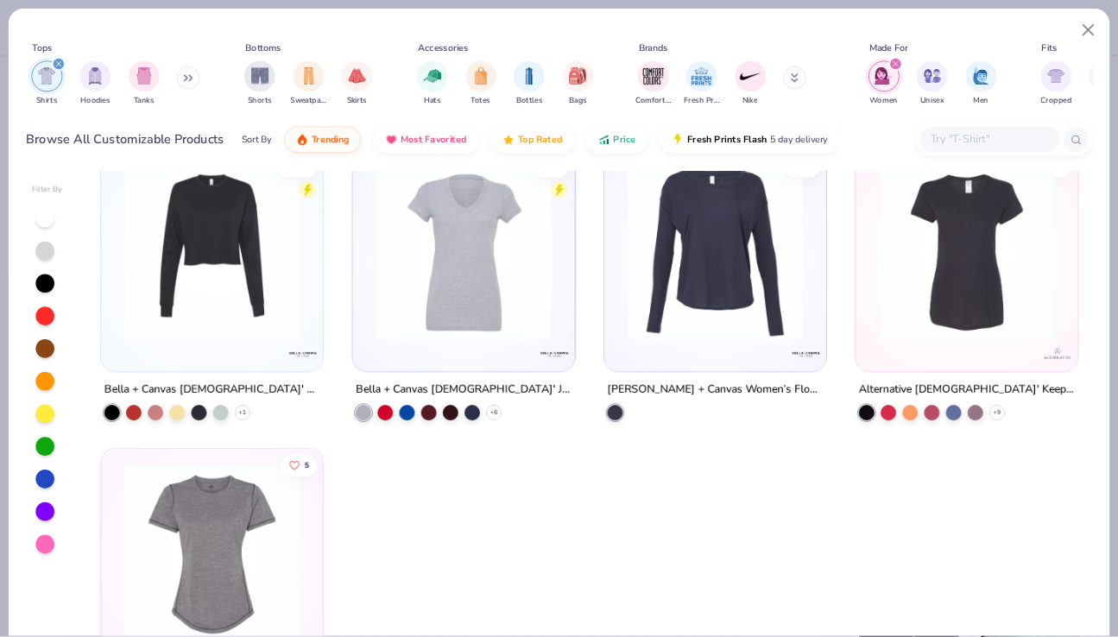
scroll to position [4402, 0]
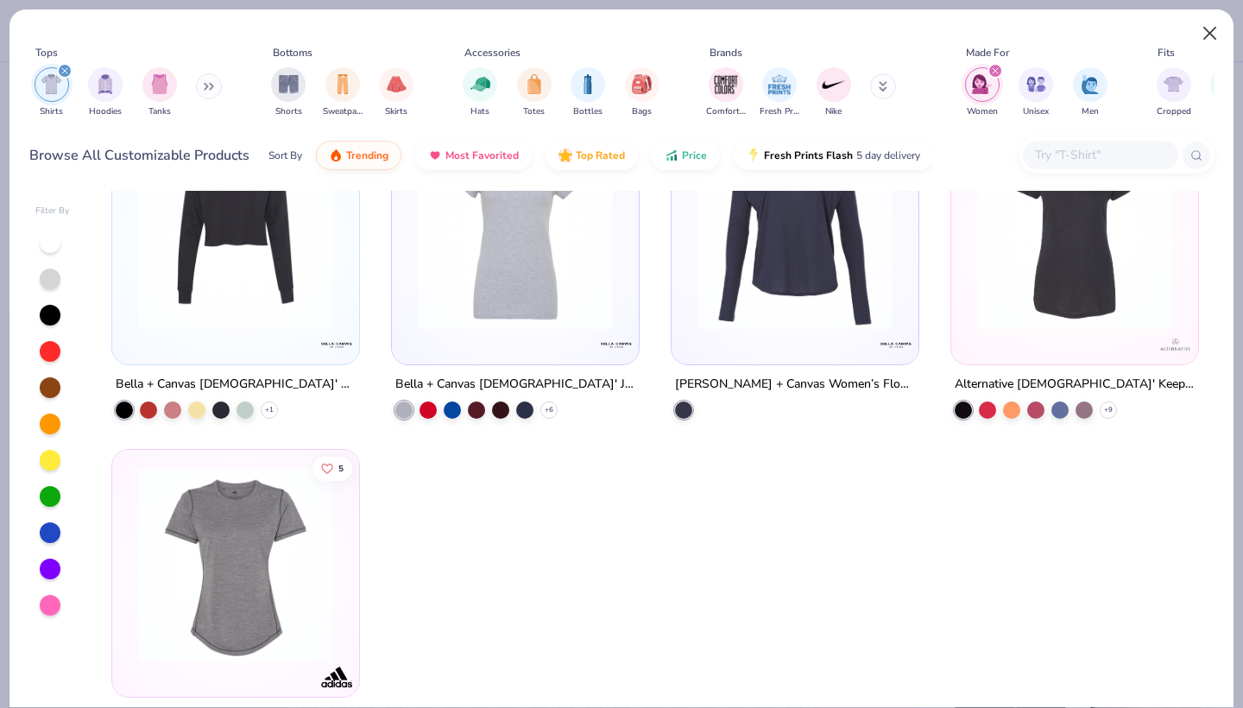
click at [1211, 31] on button "Close" at bounding box center [1210, 33] width 33 height 33
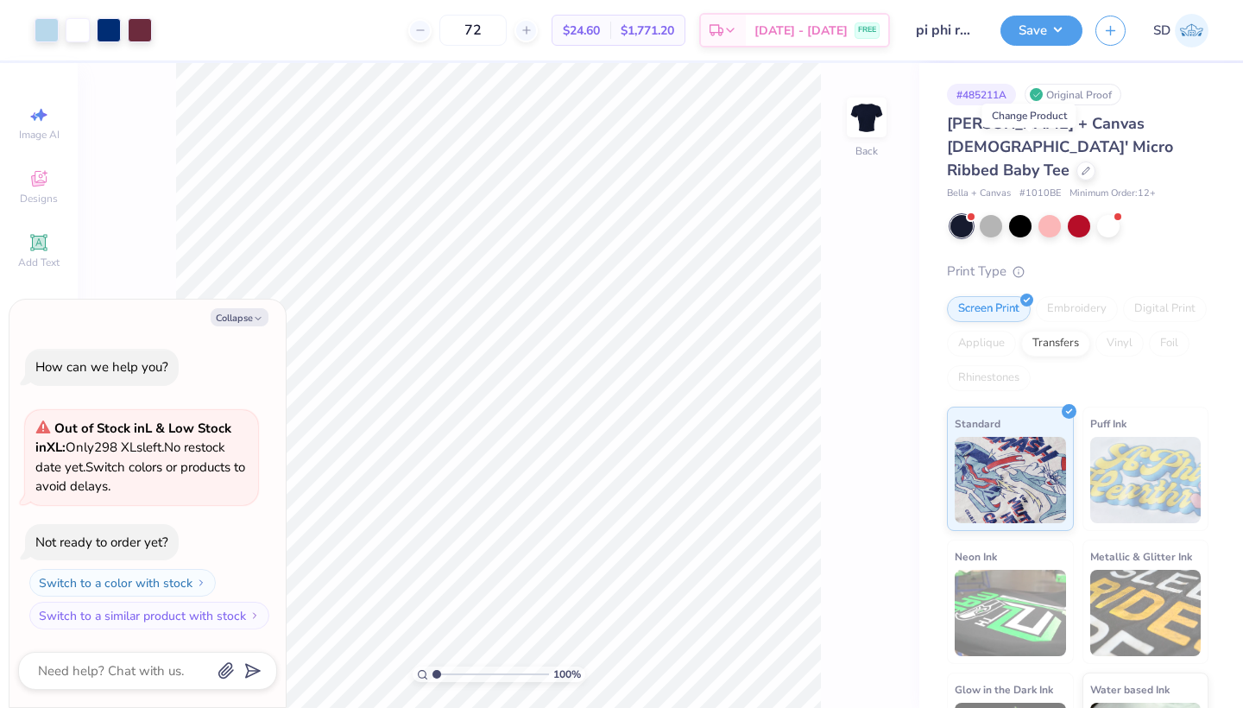
type textarea "x"
